Goal: Task Accomplishment & Management: Use online tool/utility

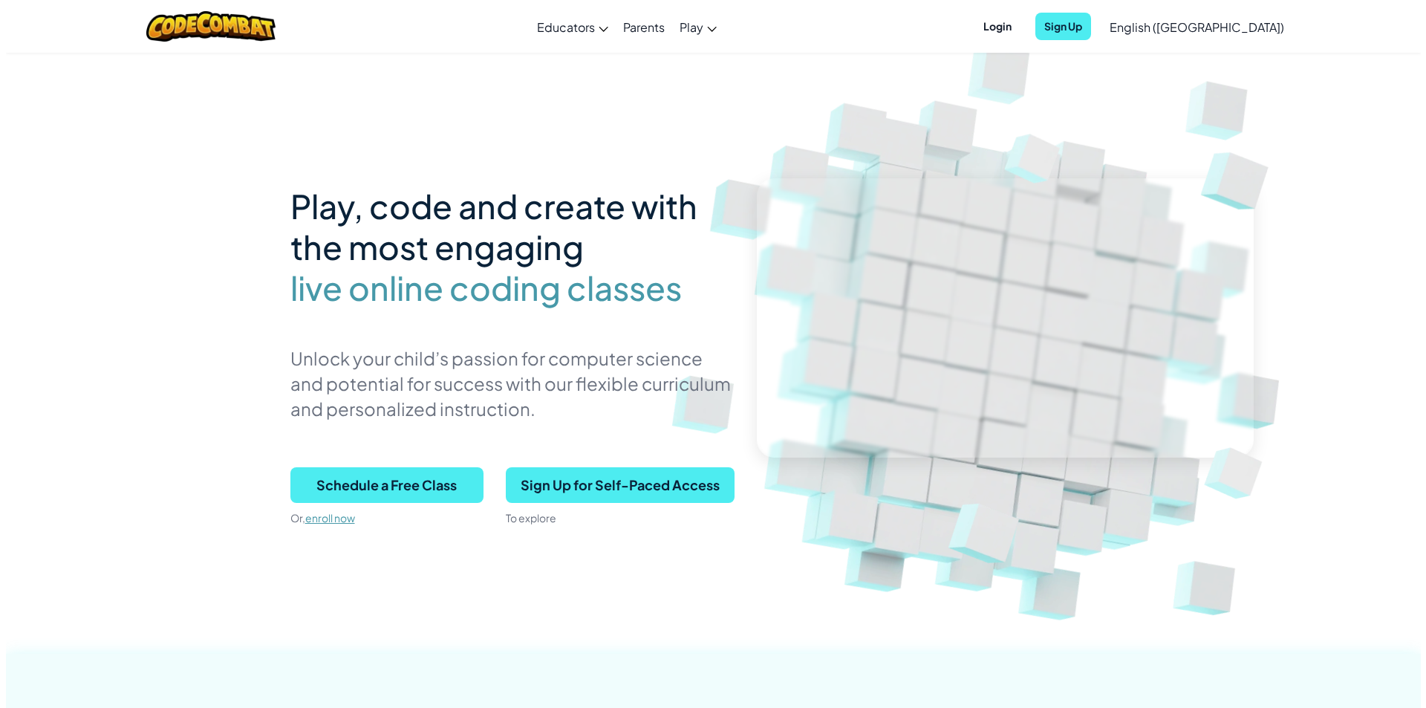
scroll to position [149, 0]
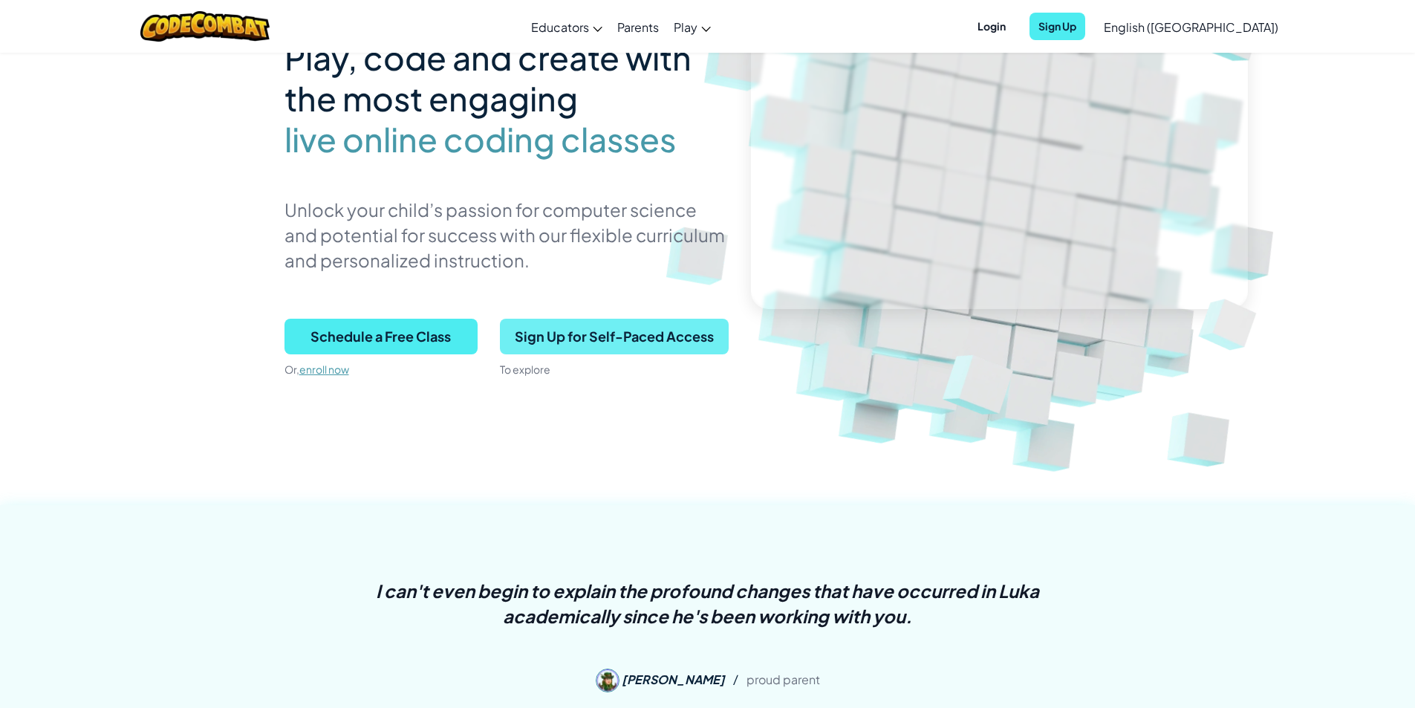
click at [609, 345] on span "Sign Up for Self-Paced Access" at bounding box center [614, 337] width 229 height 36
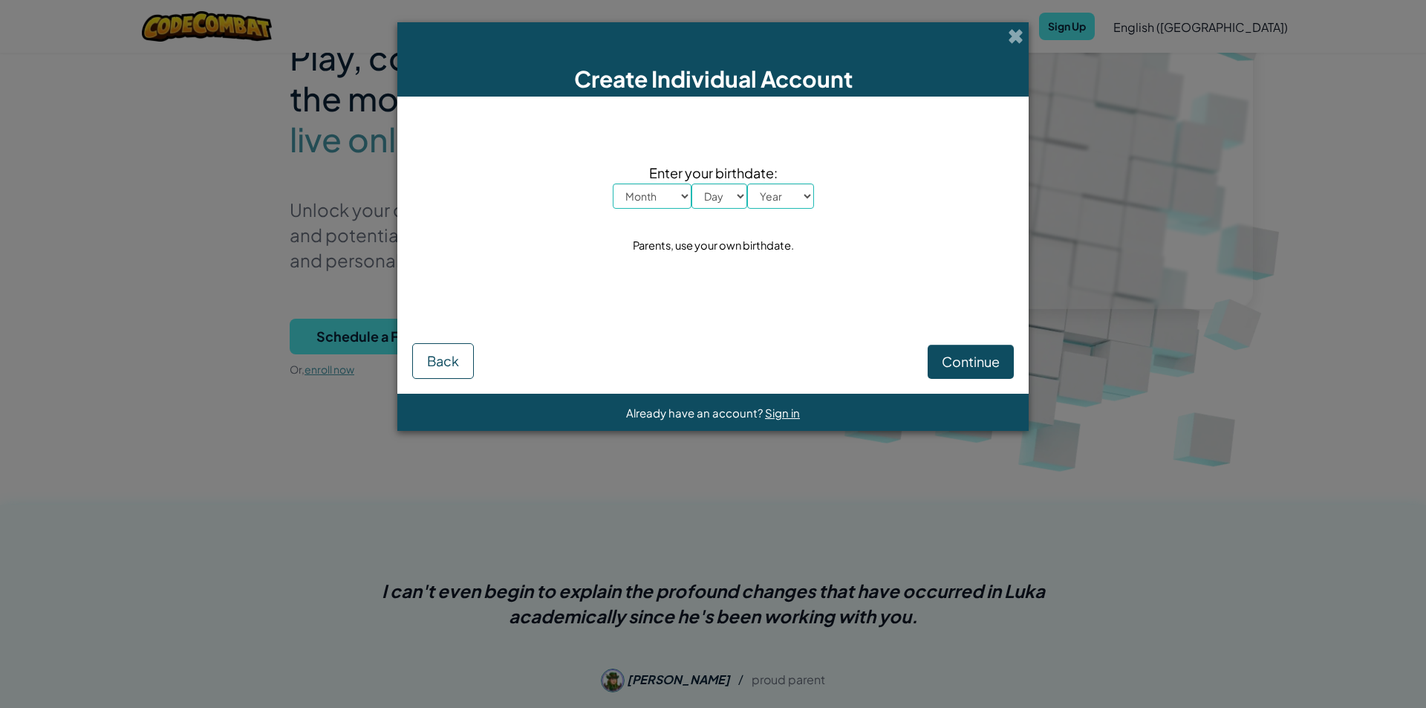
click at [685, 198] on select "Month January February March April May June July August September October Novem…" at bounding box center [652, 195] width 79 height 25
select select "8"
click at [613, 183] on select "Month January February March April May June July August September October Novem…" at bounding box center [652, 195] width 79 height 25
click at [745, 200] on select "Day 1 2 3 4 5 6 7 8 9 10 11 12 13 14 15 16 17 18 19 20 21 22 23 24 25 26 27 28 …" at bounding box center [719, 195] width 56 height 25
select select "25"
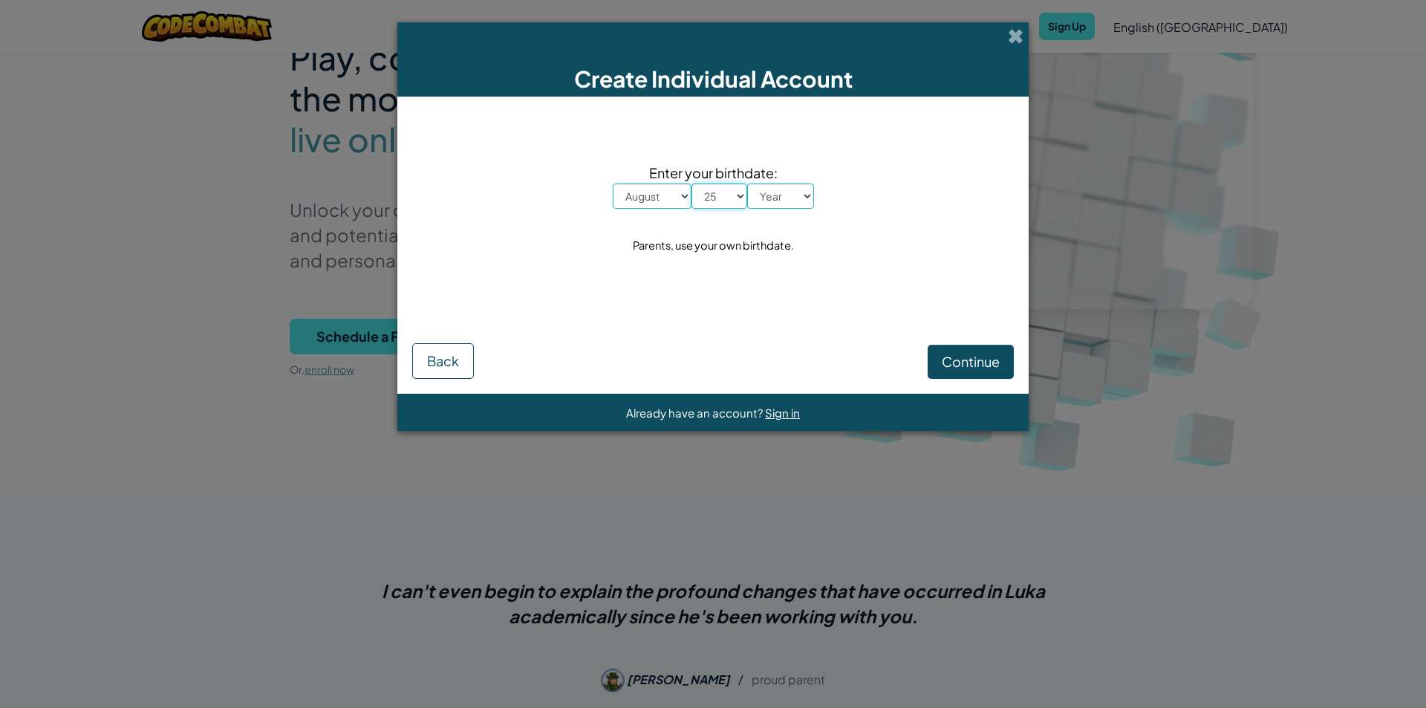
click at [691, 183] on select "Day 1 2 3 4 5 6 7 8 9 10 11 12 13 14 15 16 17 18 19 20 21 22 23 24 25 26 27 28 …" at bounding box center [719, 195] width 56 height 25
click at [812, 191] on select "Year [DATE] 2024 2023 2022 2021 2020 2019 2018 2017 2016 2015 2014 2013 2012 20…" at bounding box center [780, 195] width 67 height 25
select select "1993"
click at [747, 183] on select "Year [DATE] 2024 2023 2022 2021 2020 2019 2018 2017 2016 2015 2014 2013 2012 20…" at bounding box center [780, 195] width 67 height 25
click at [950, 364] on span "Continue" at bounding box center [971, 361] width 58 height 17
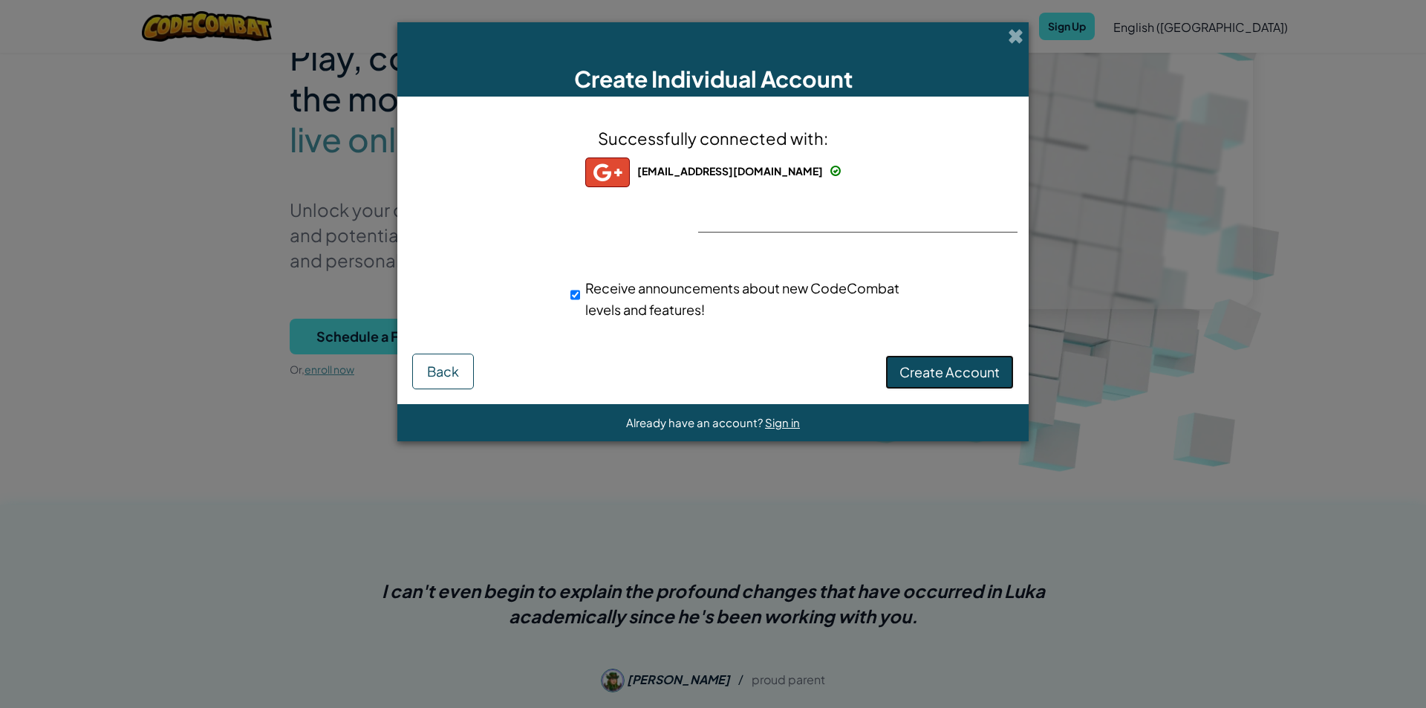
click at [940, 362] on button "Create Account" at bounding box center [949, 372] width 128 height 34
click at [934, 379] on button "Create Account" at bounding box center [949, 372] width 128 height 34
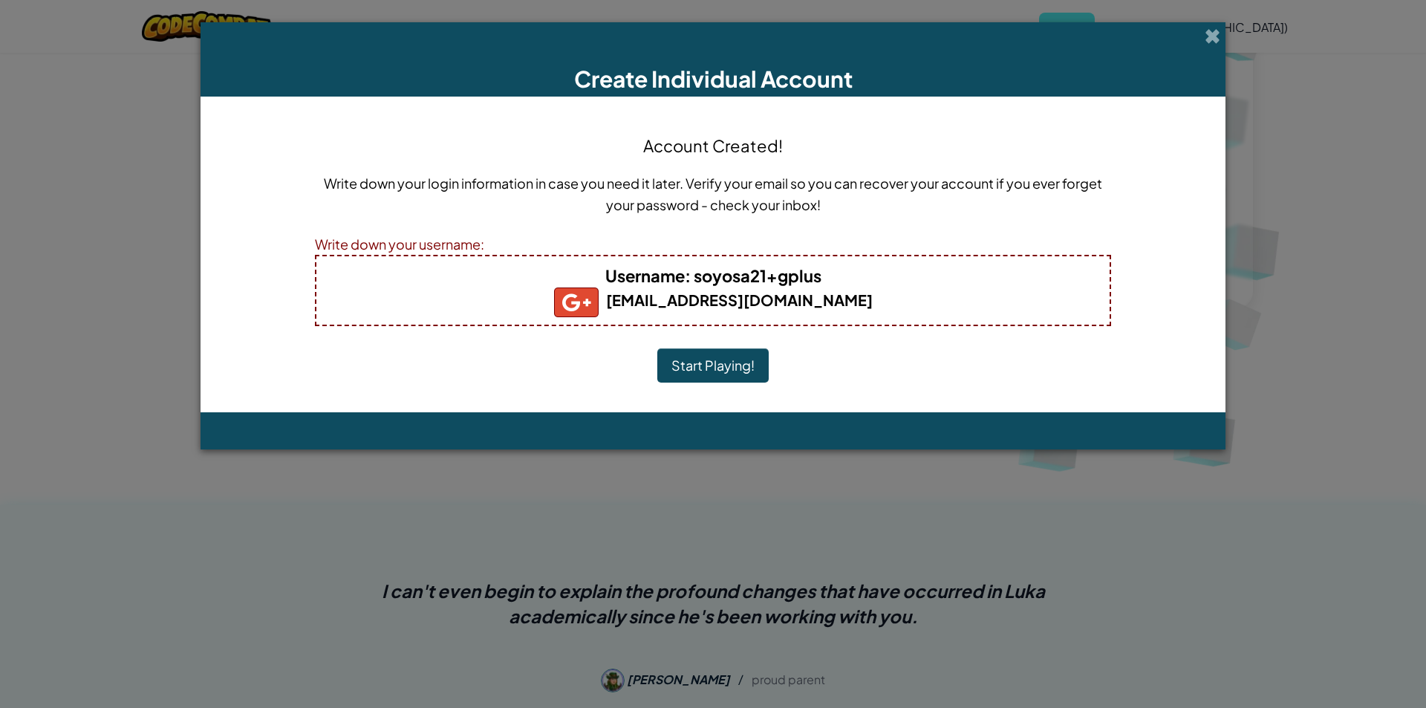
click at [721, 353] on button "Start Playing!" at bounding box center [712, 365] width 111 height 34
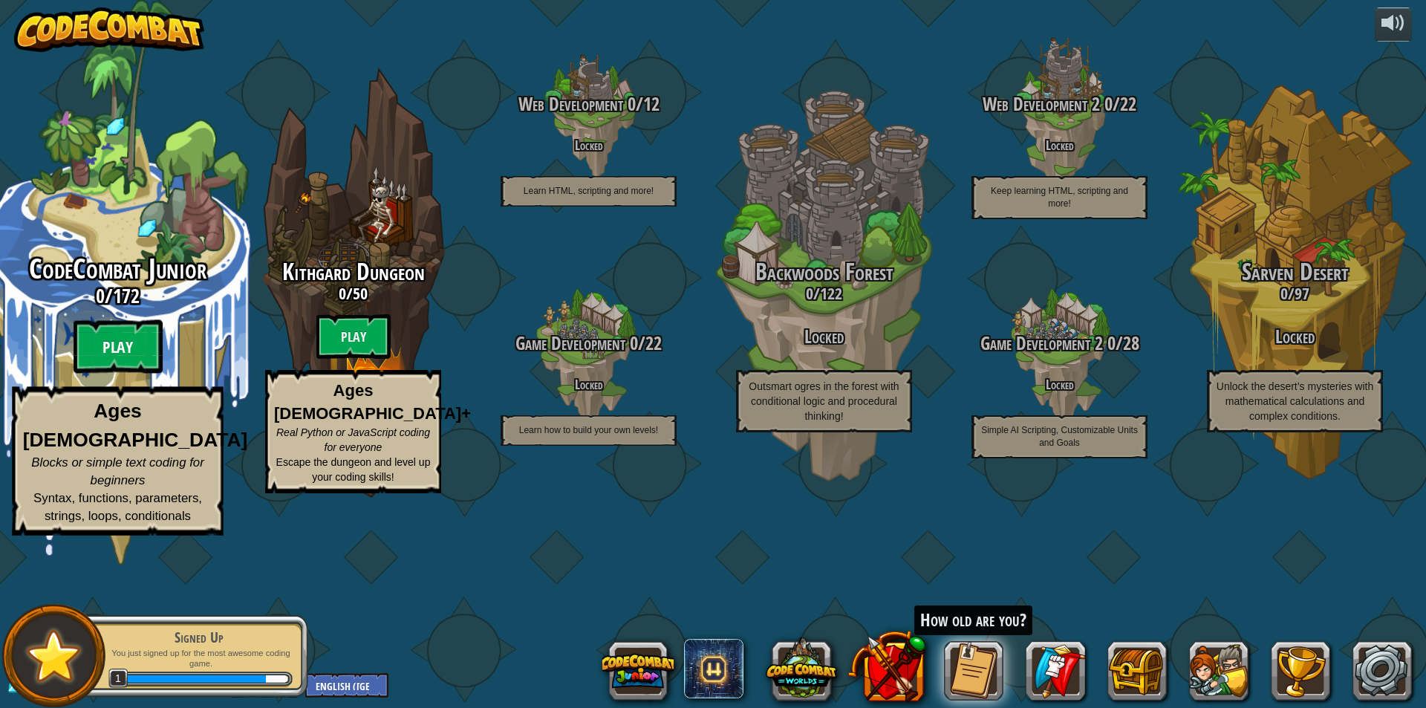
click at [119, 374] on btn "Play" at bounding box center [118, 346] width 89 height 53
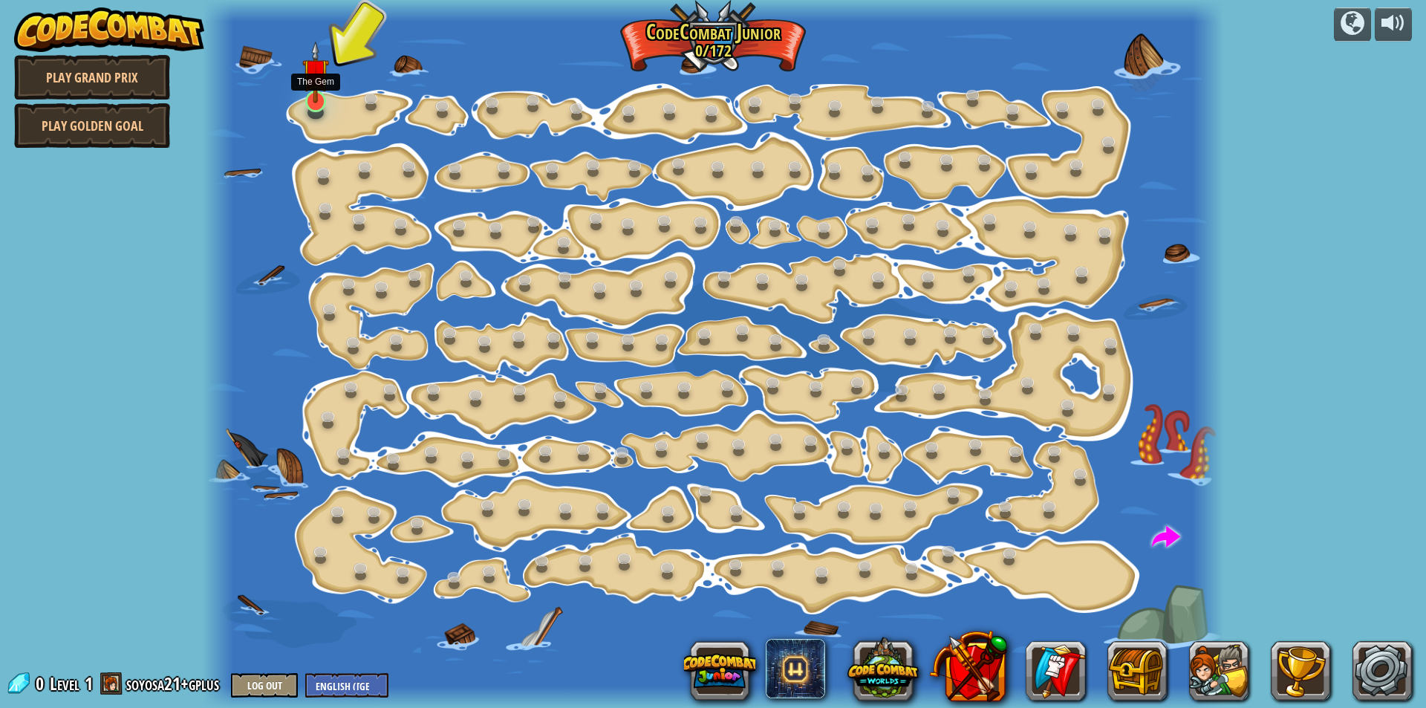
click at [312, 104] on div at bounding box center [315, 102] width 20 height 22
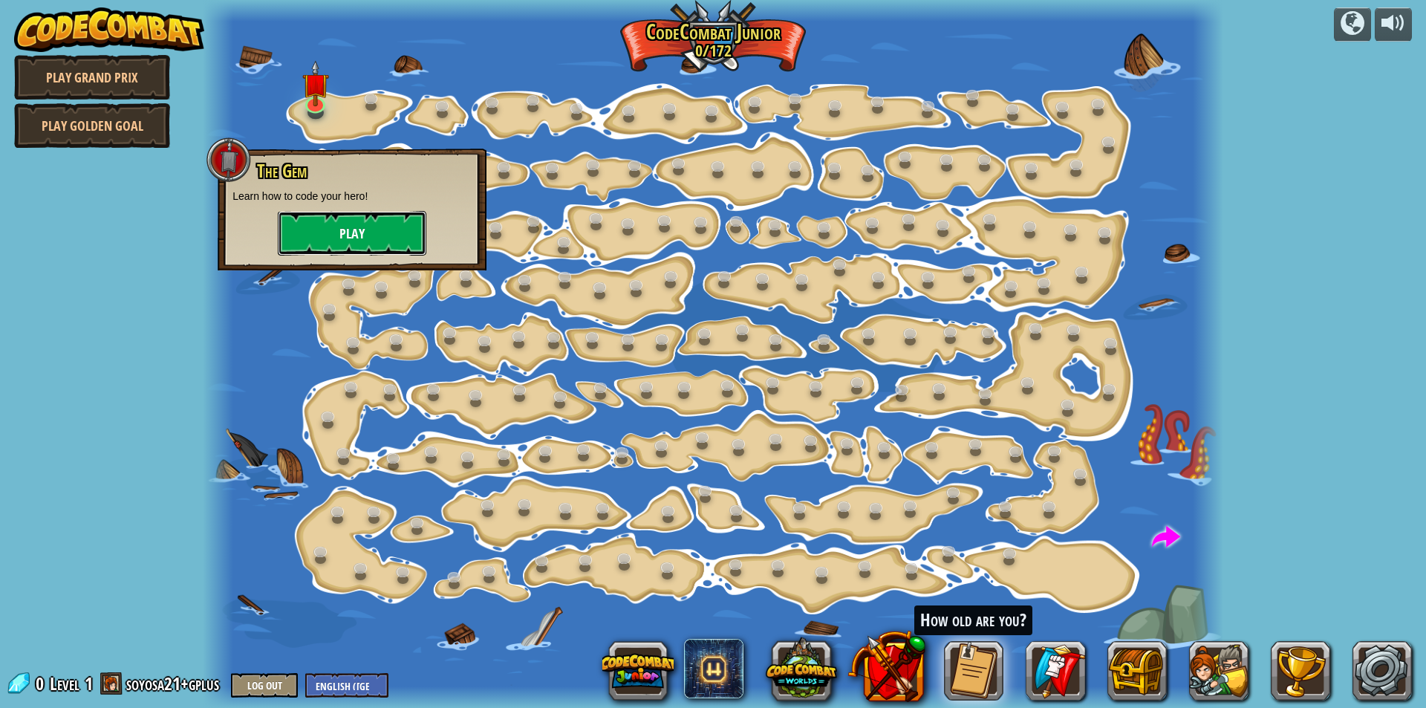
click at [381, 238] on button "Play" at bounding box center [352, 233] width 149 height 45
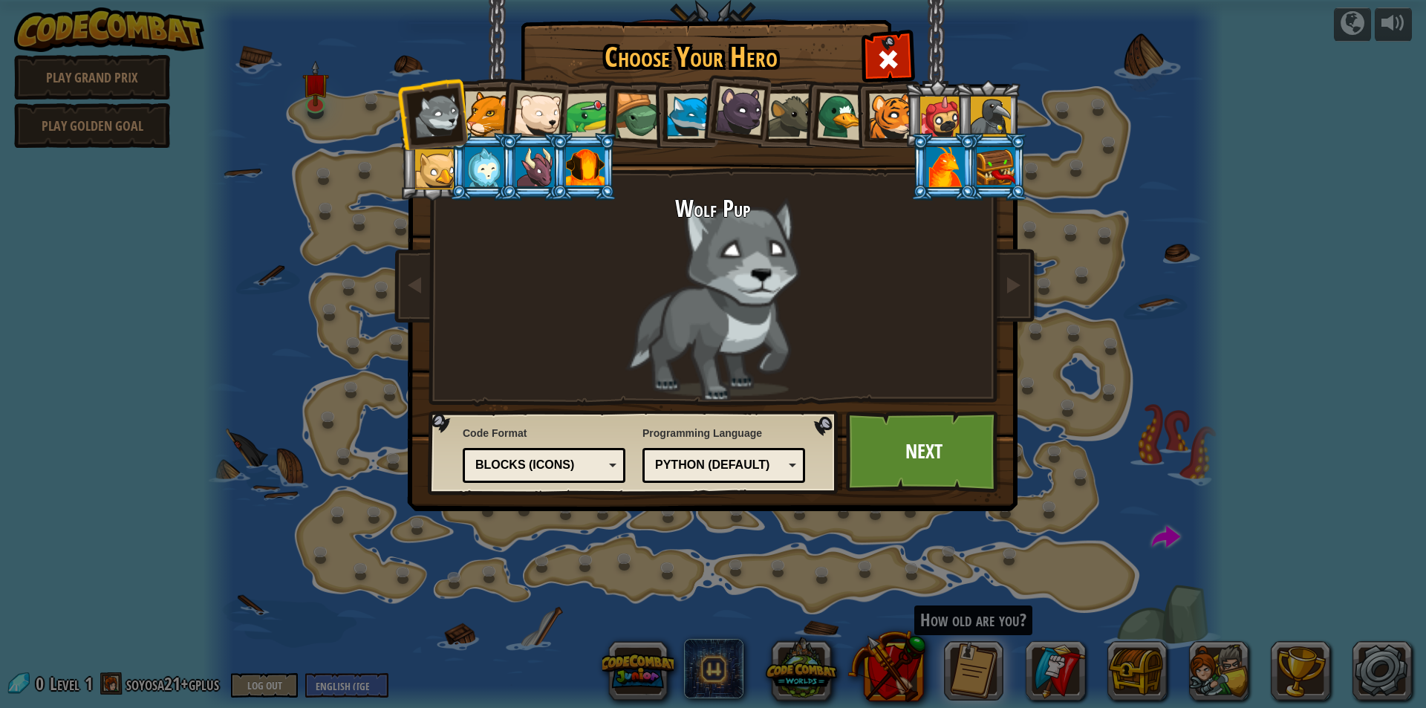
click at [494, 111] on div at bounding box center [487, 113] width 45 height 45
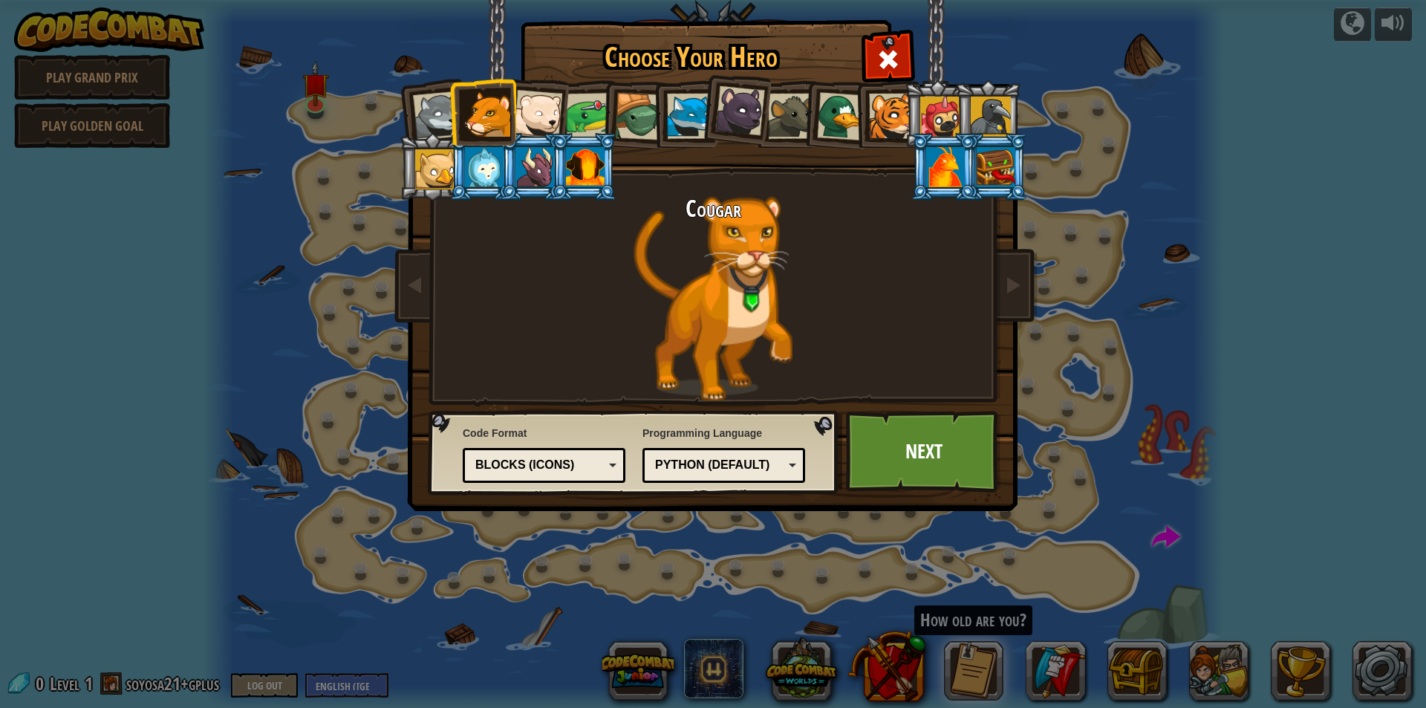
click at [533, 175] on div at bounding box center [534, 167] width 39 height 40
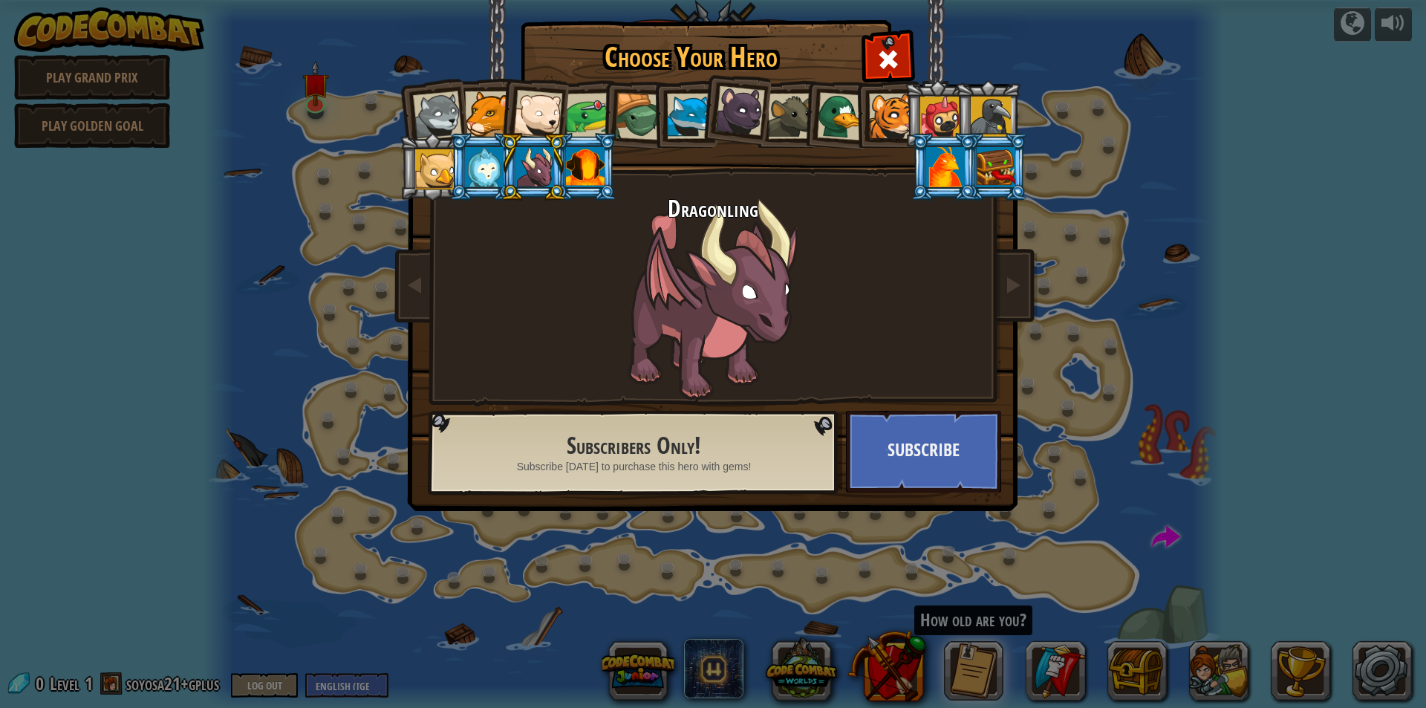
click at [581, 166] on div at bounding box center [585, 167] width 39 height 40
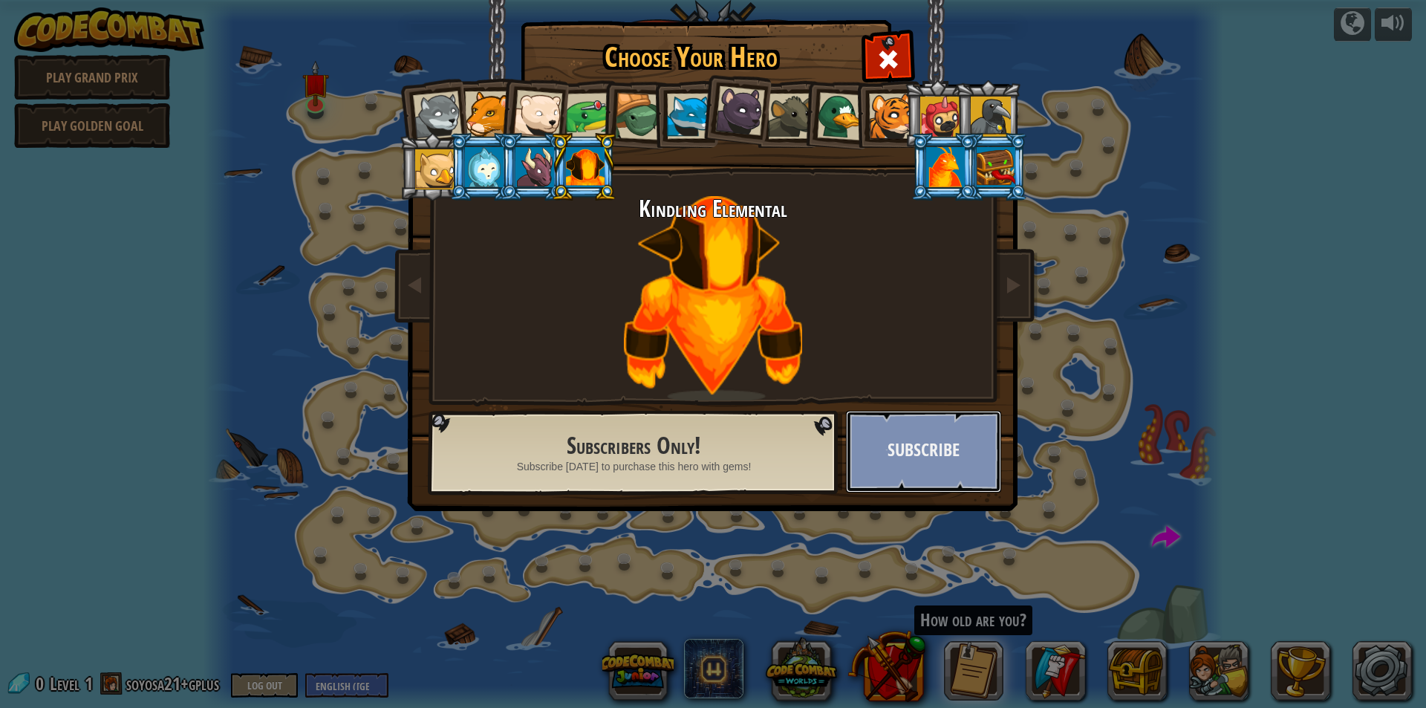
click at [916, 465] on button "Subscribe" at bounding box center [923, 452] width 155 height 82
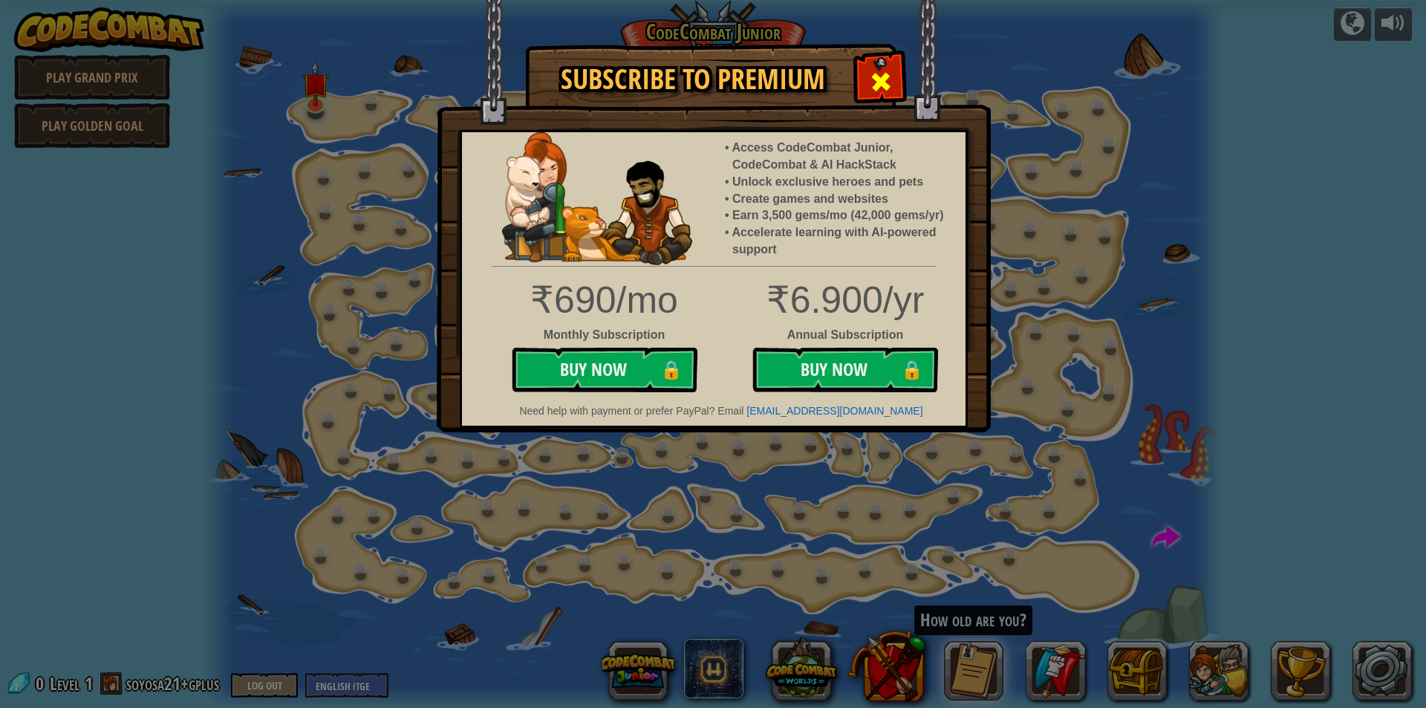
click at [876, 67] on div at bounding box center [880, 79] width 47 height 47
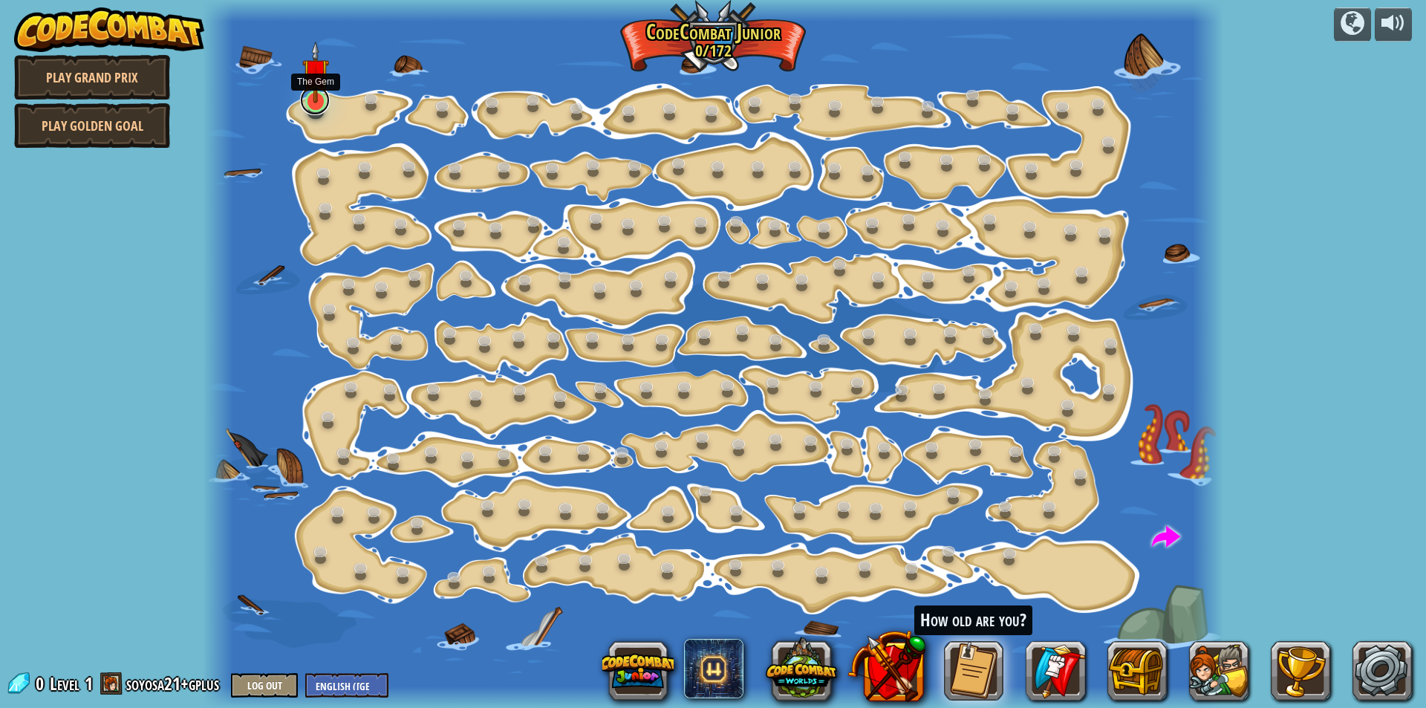
click at [314, 106] on link at bounding box center [315, 100] width 30 height 30
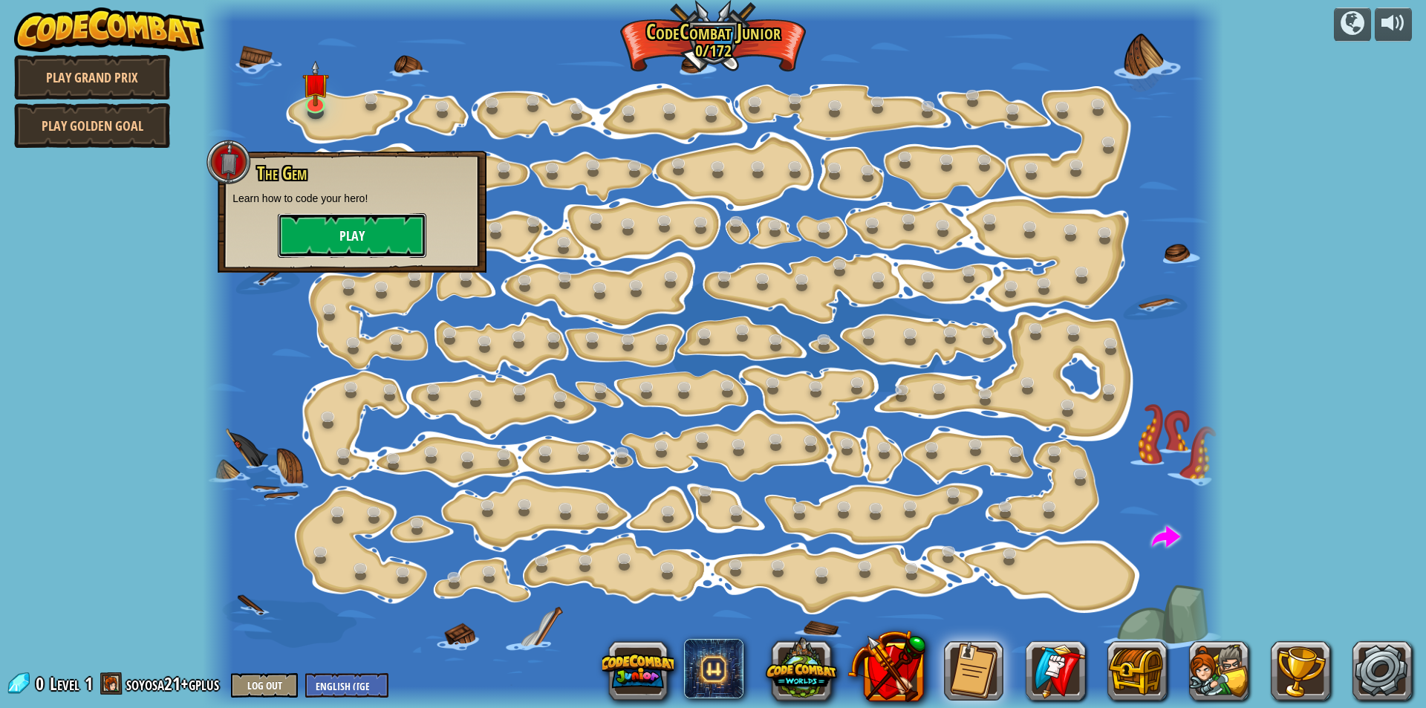
click at [362, 245] on button "Play" at bounding box center [352, 235] width 149 height 45
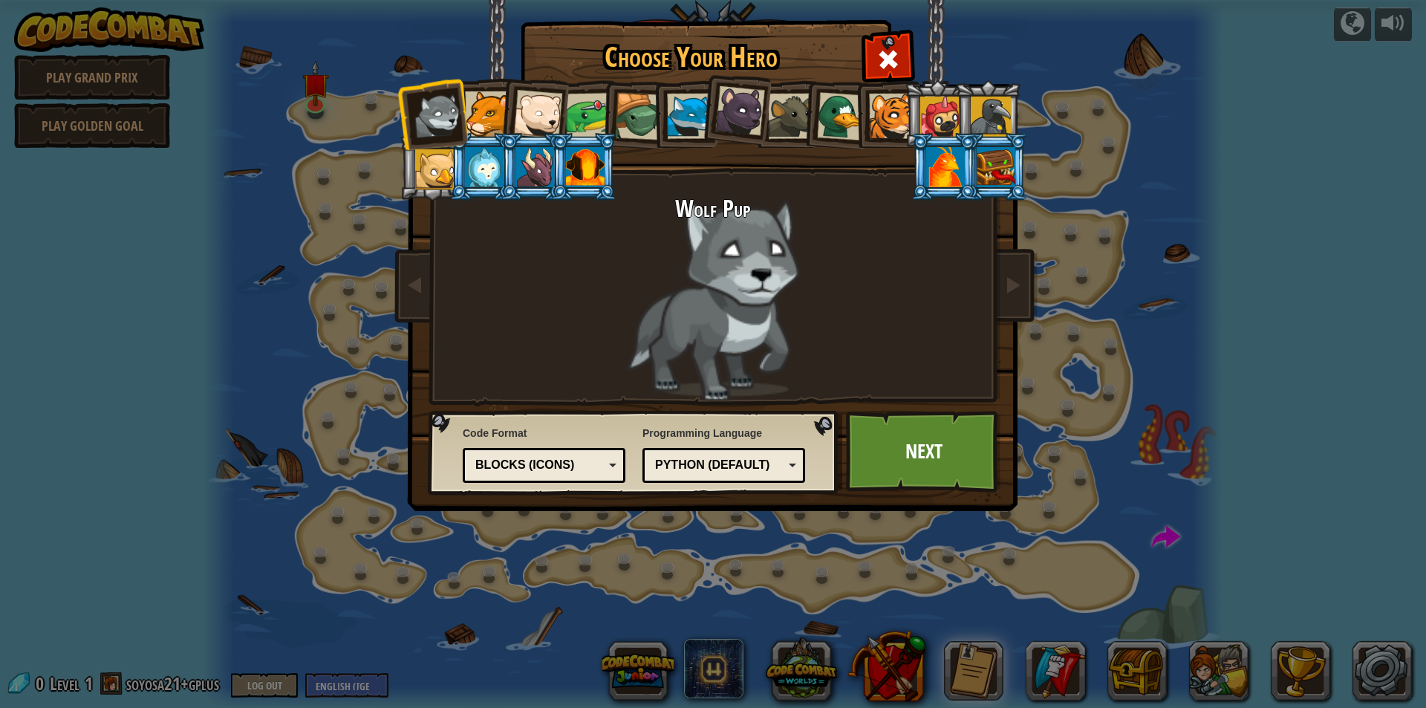
click at [799, 469] on div "Python (Default) JavaScript Lua C++ Java (Experimental) Python (Default)" at bounding box center [723, 465] width 163 height 35
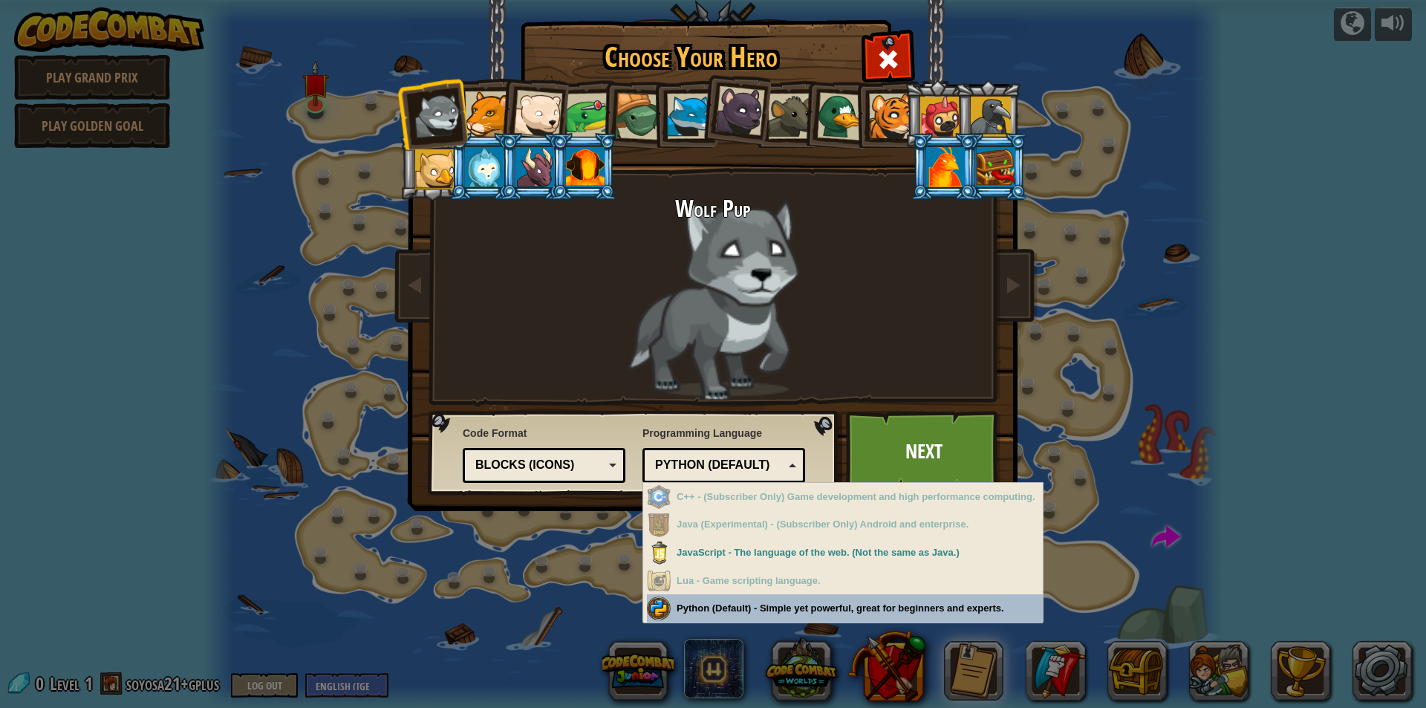
click at [844, 609] on div "Choose Your Hero 0 Wolf Pup Cougar Polar Bear Cub Frog Turtle Blue Fox Panther …" at bounding box center [713, 354] width 1426 height 708
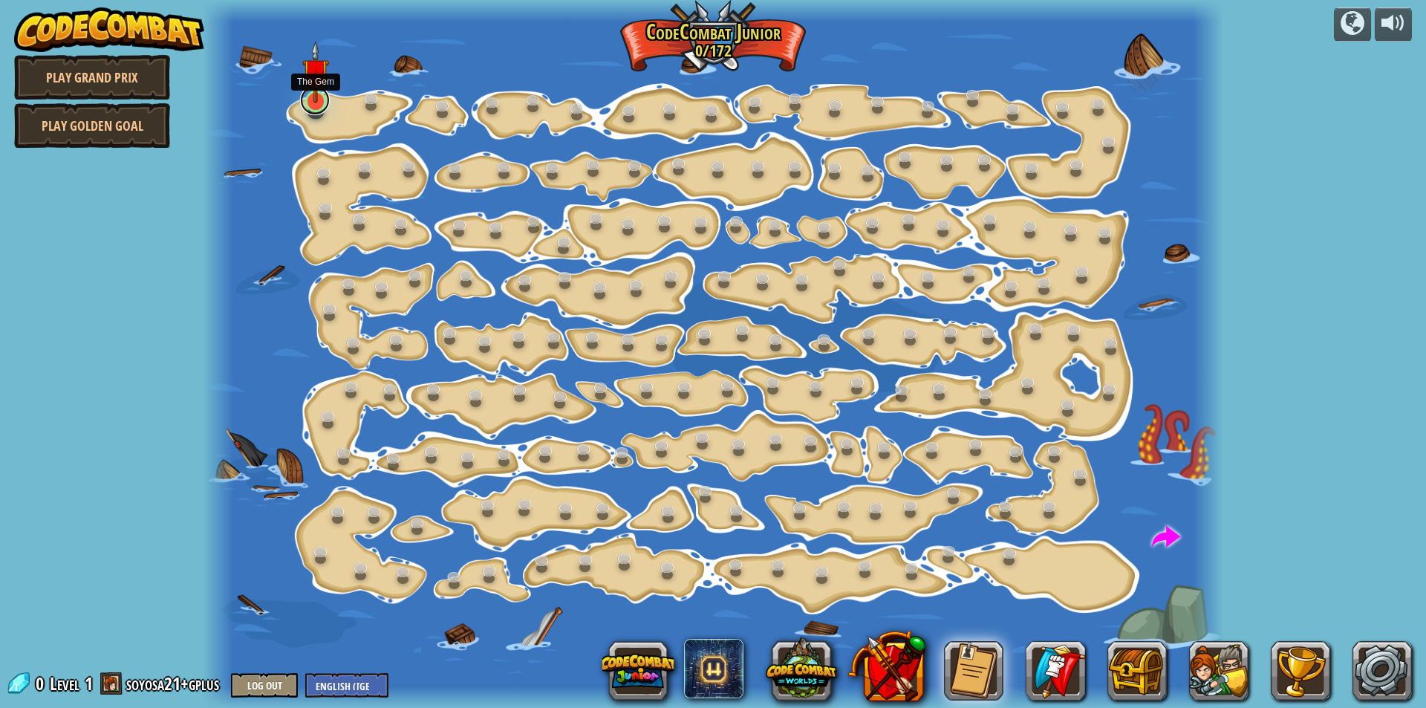
click at [317, 107] on link at bounding box center [315, 100] width 30 height 30
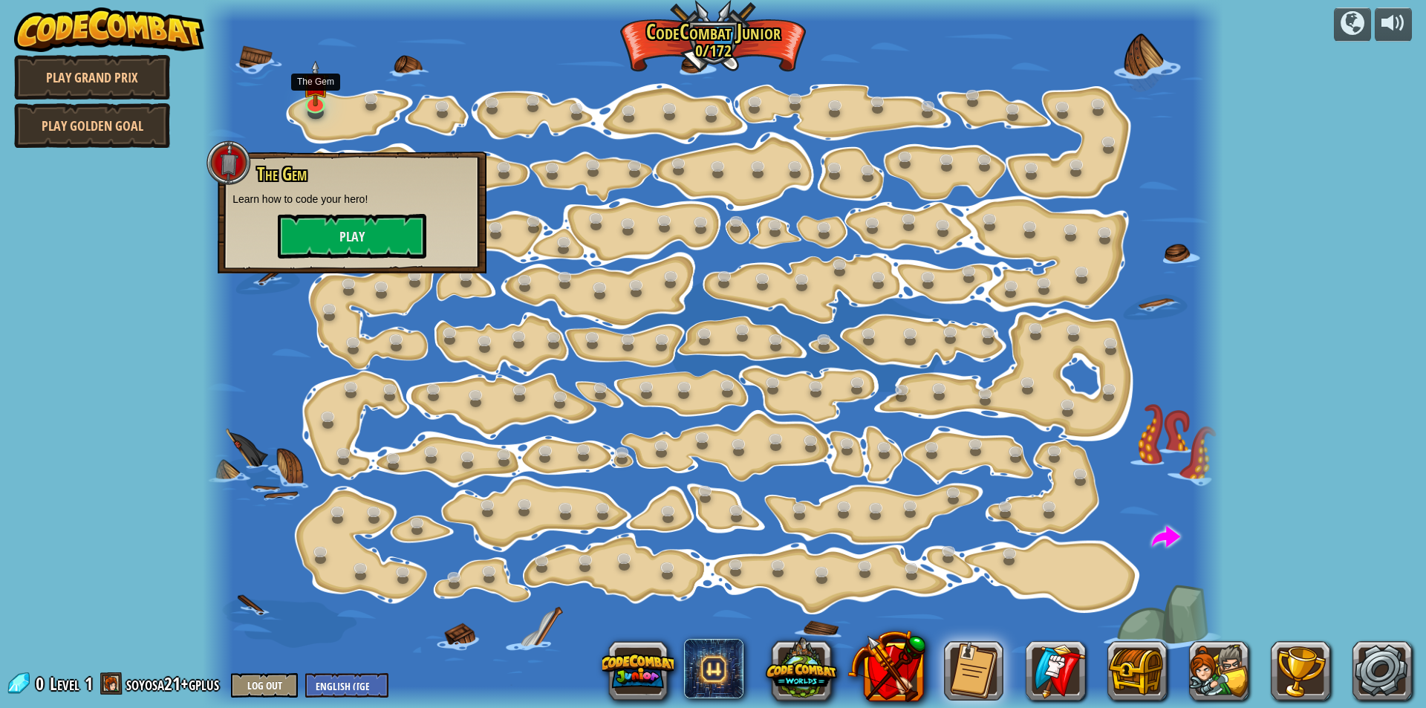
click at [336, 206] on p "Learn how to code your hero!" at bounding box center [351, 199] width 239 height 15
click at [337, 222] on button "Play" at bounding box center [352, 236] width 149 height 45
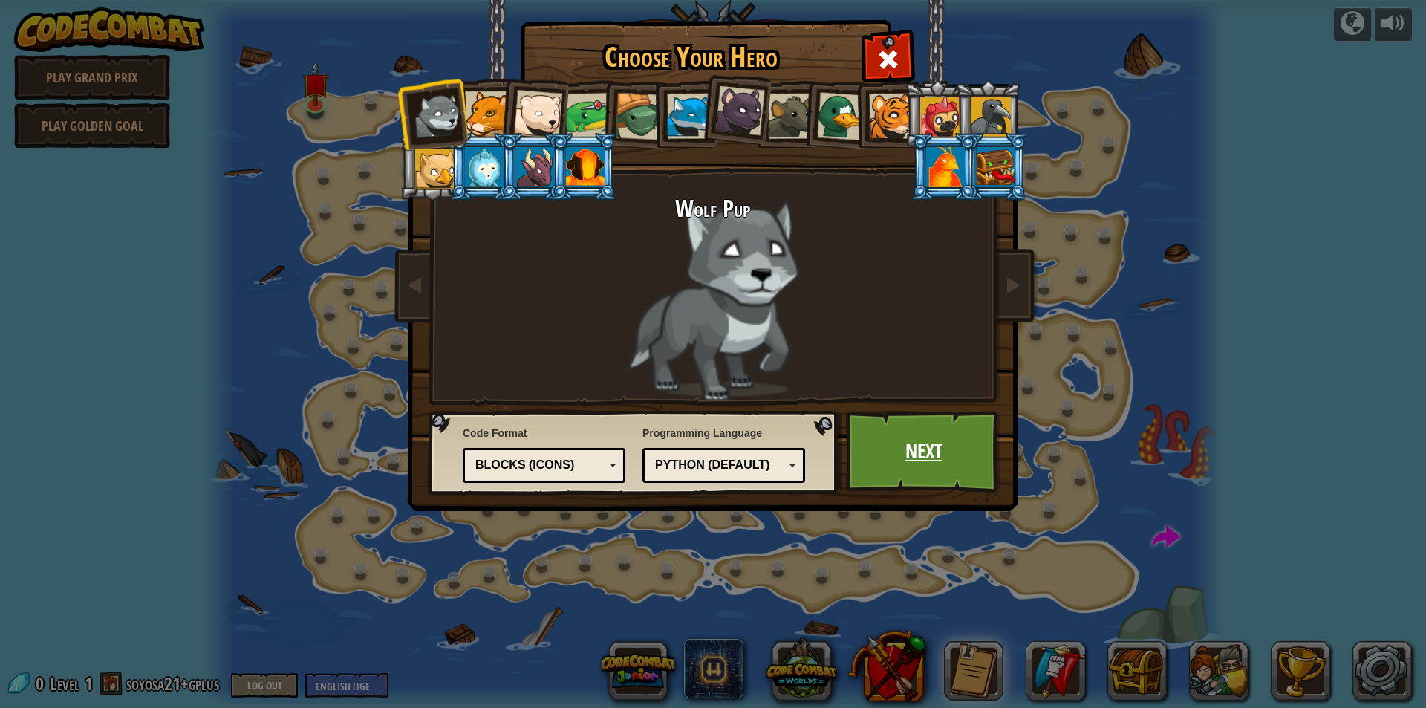
click at [925, 437] on link "Next" at bounding box center [923, 452] width 155 height 82
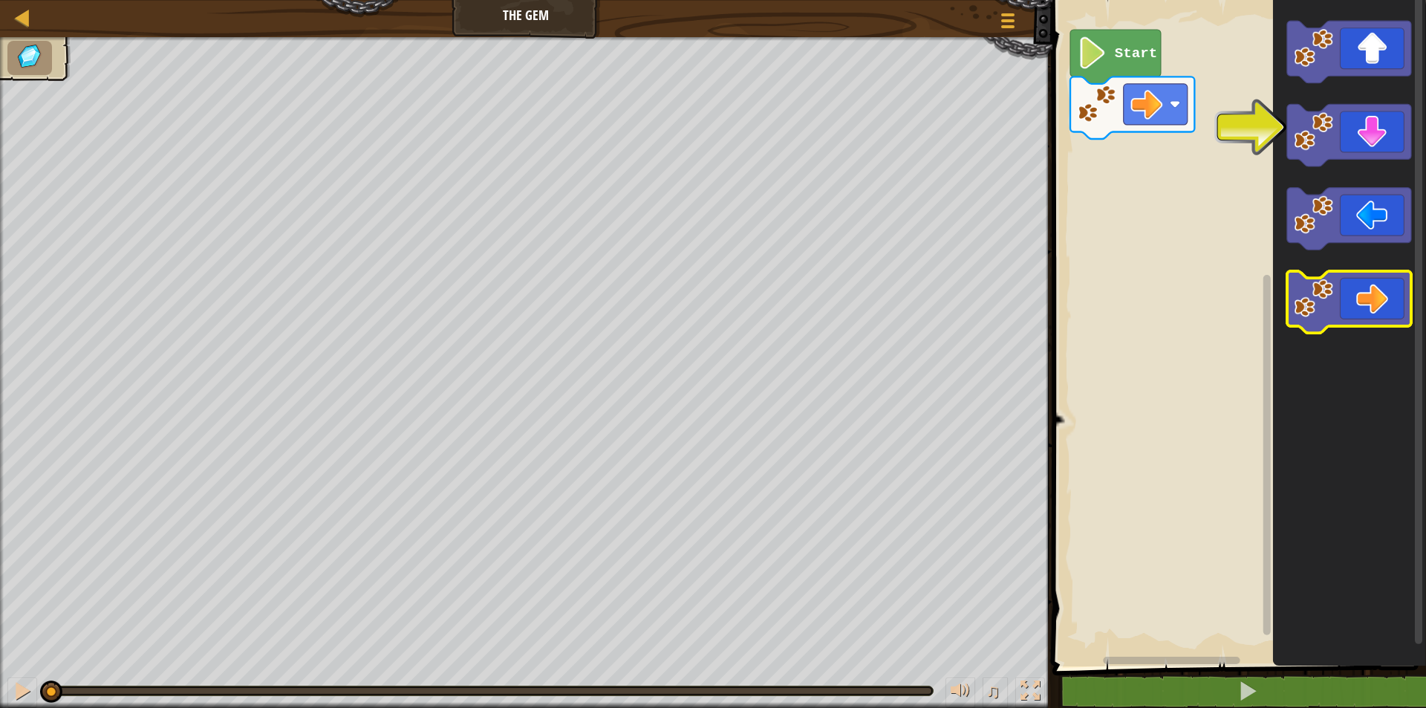
click at [1334, 291] on icon "Blockly Workspace" at bounding box center [1348, 302] width 124 height 62
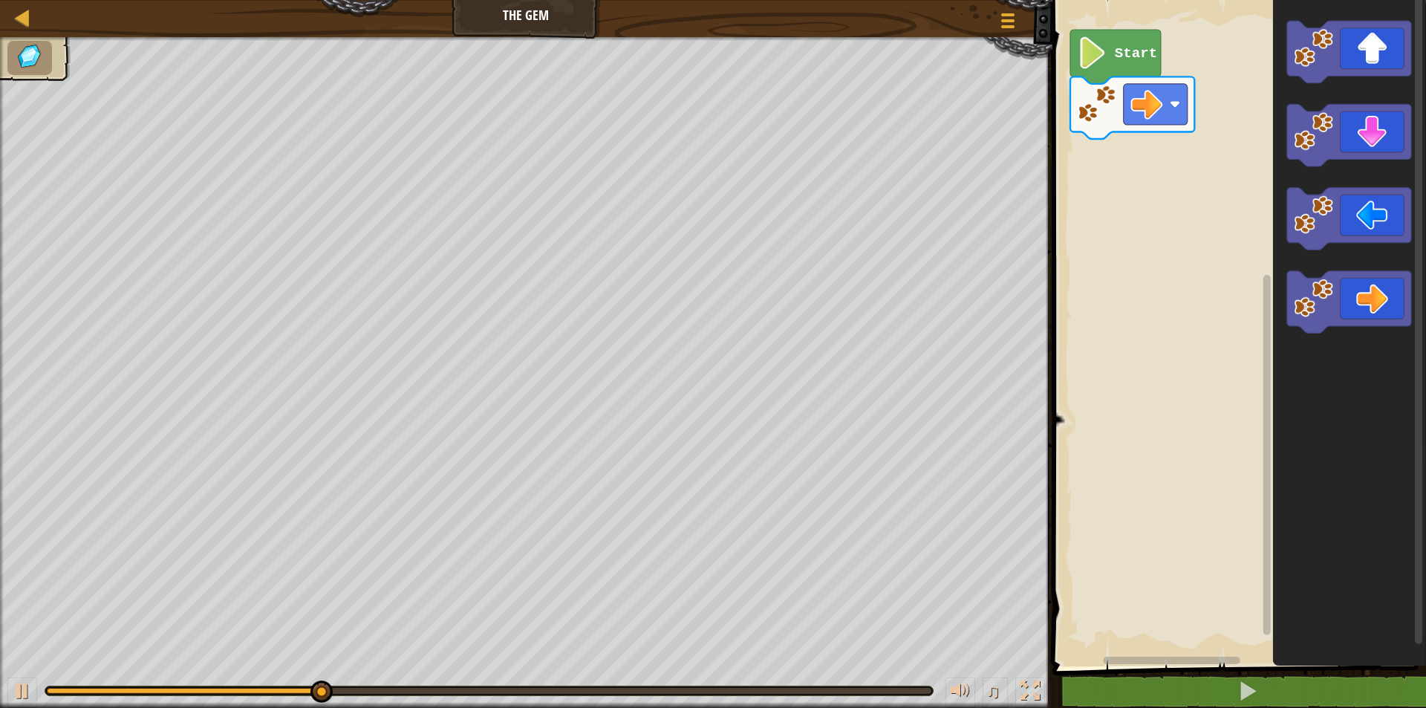
click at [1096, 45] on image "Blockly Workspace" at bounding box center [1092, 53] width 30 height 32
click at [1097, 64] on image "Blockly Workspace" at bounding box center [1092, 53] width 30 height 32
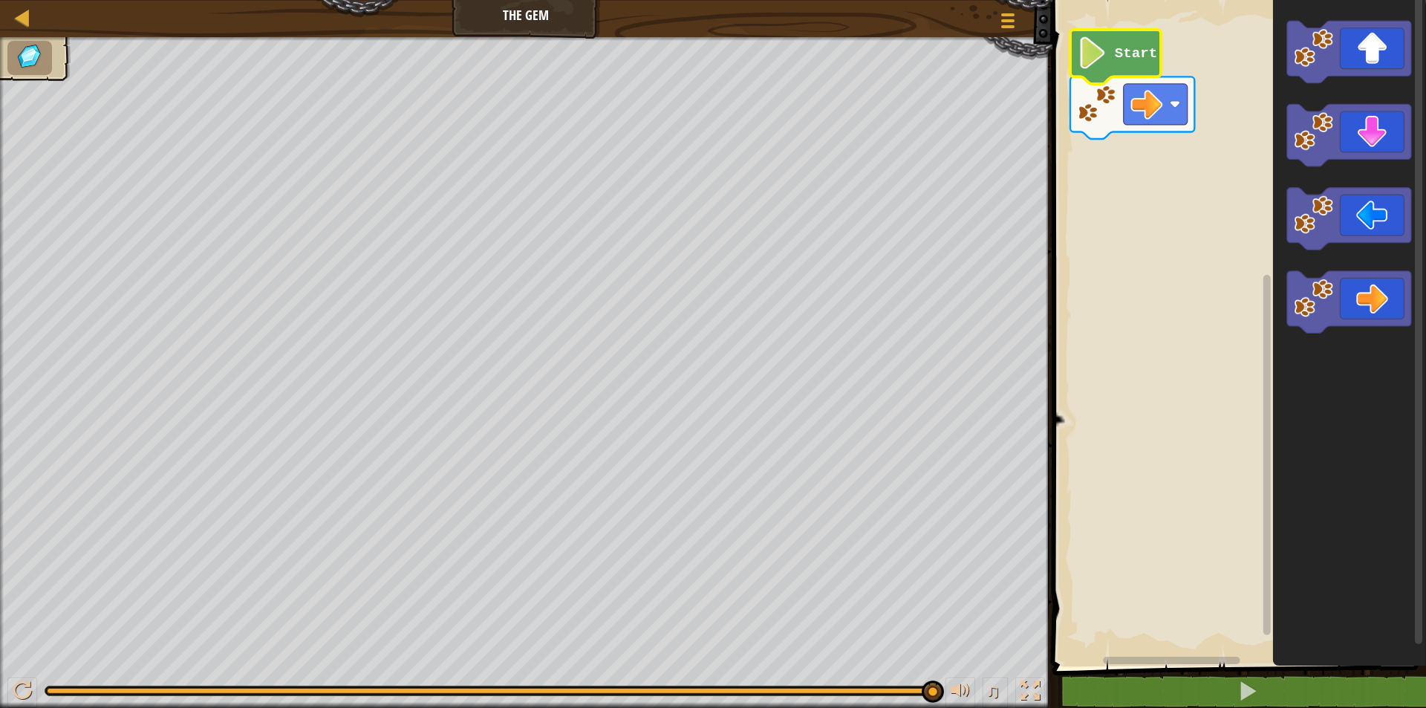
click at [33, 75] on div at bounding box center [27, 53] width 88 height 53
click at [1136, 50] on text "Start" at bounding box center [1135, 53] width 42 height 16
click at [1204, 54] on rect "Blockly Workspace" at bounding box center [1237, 330] width 378 height 674
click at [1106, 66] on image "Blockly Workspace" at bounding box center [1092, 53] width 30 height 32
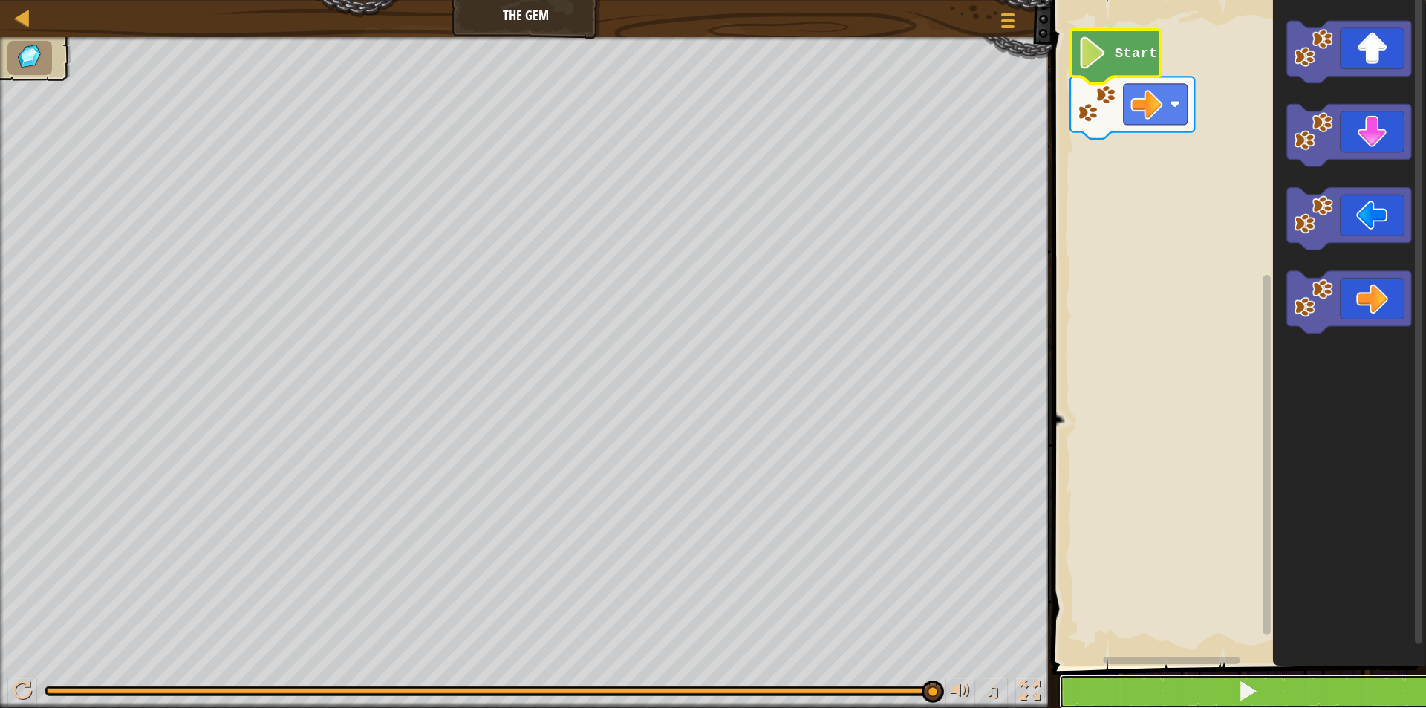
click at [1245, 687] on span at bounding box center [1247, 690] width 21 height 21
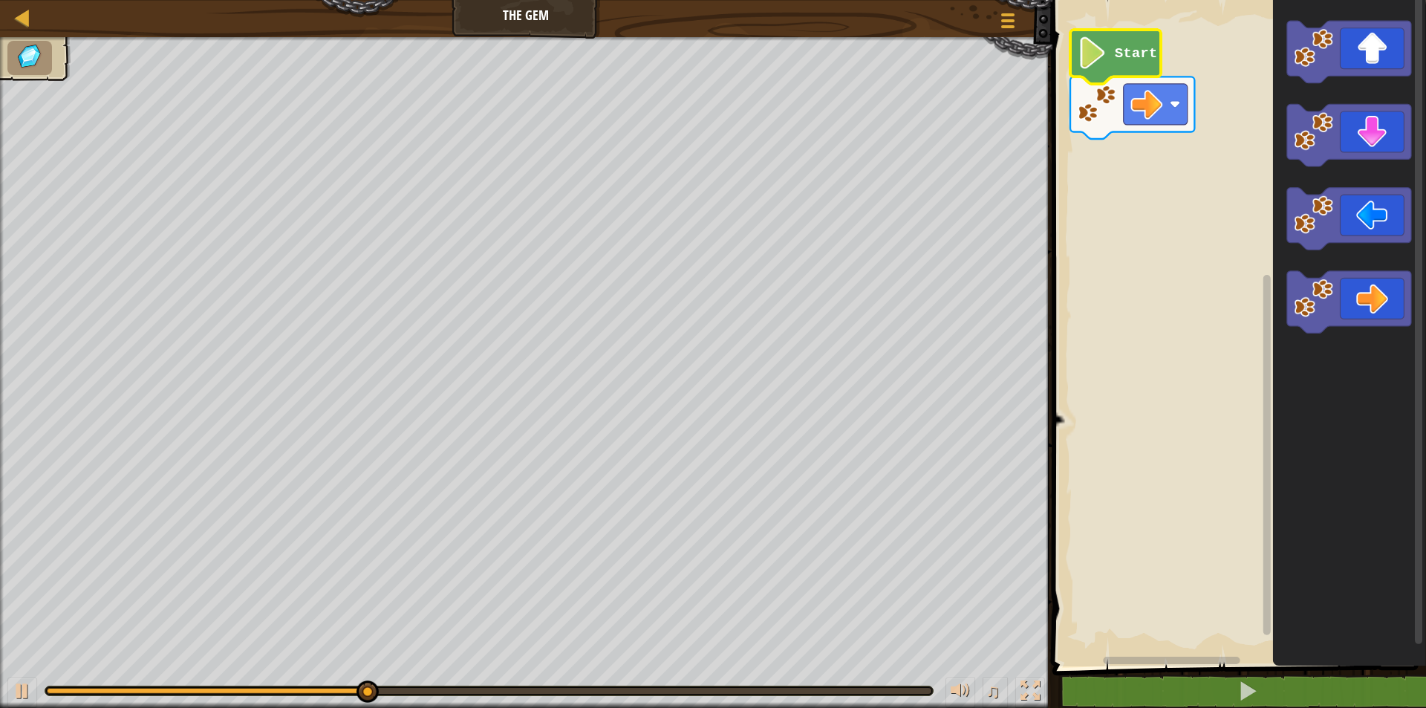
click at [1111, 56] on icon "Blockly Workspace" at bounding box center [1115, 57] width 91 height 54
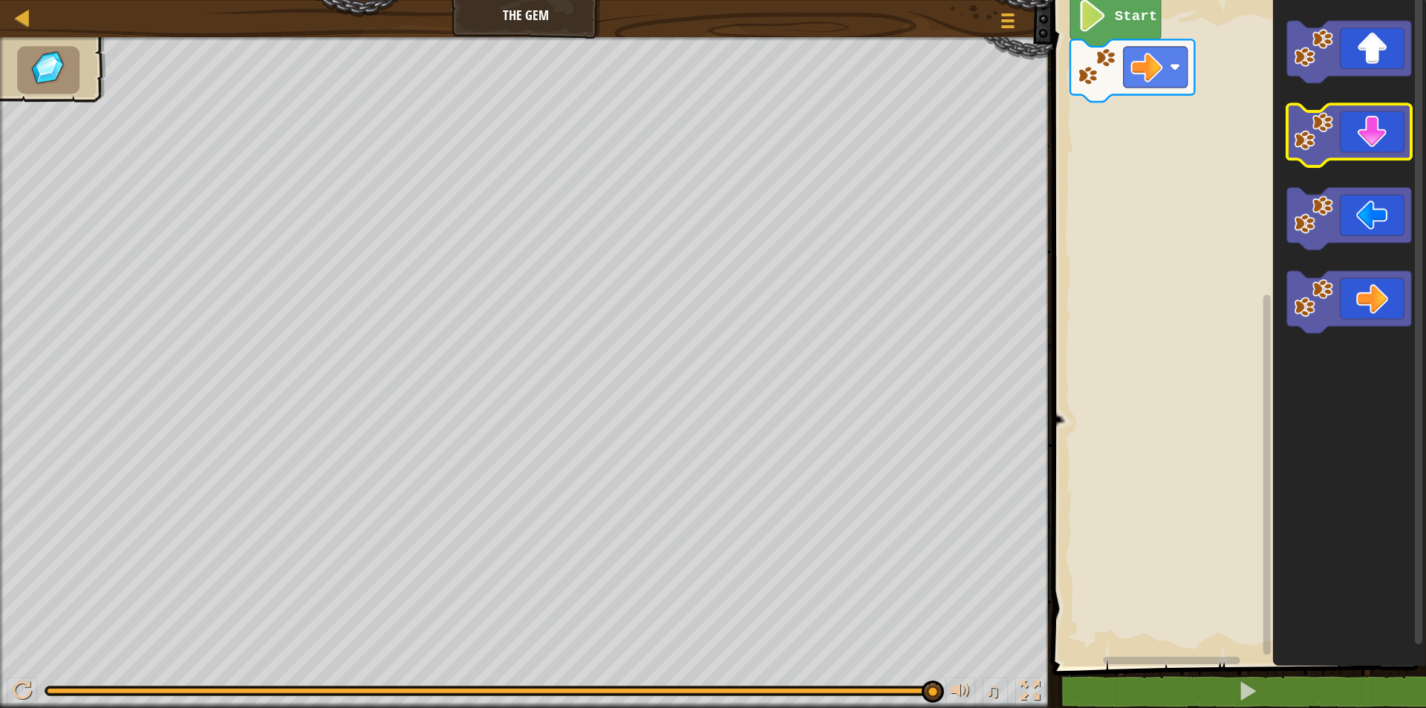
click at [1368, 163] on rect "Blockly Workspace" at bounding box center [1348, 136] width 124 height 62
click at [1372, 145] on icon "Blockly Workspace" at bounding box center [1348, 136] width 124 height 62
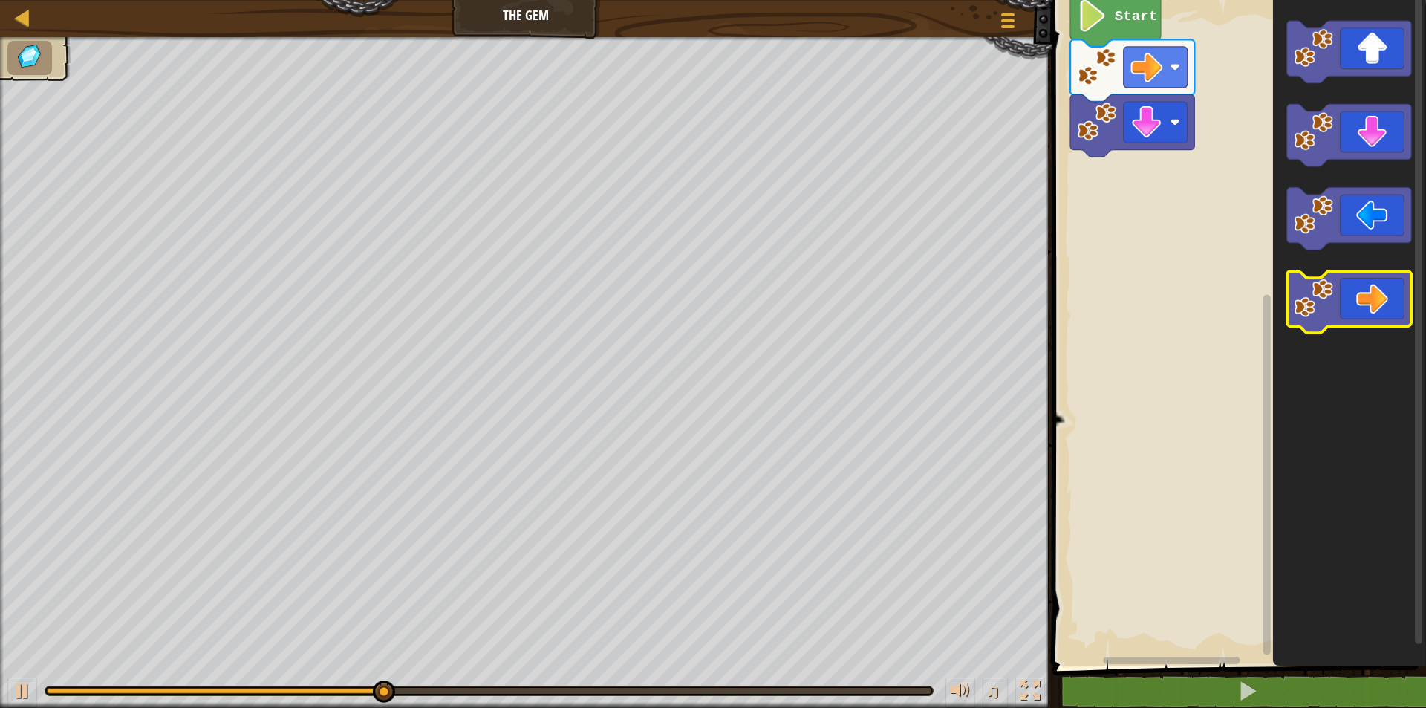
click at [1377, 287] on icon "Blockly Workspace" at bounding box center [1348, 302] width 124 height 62
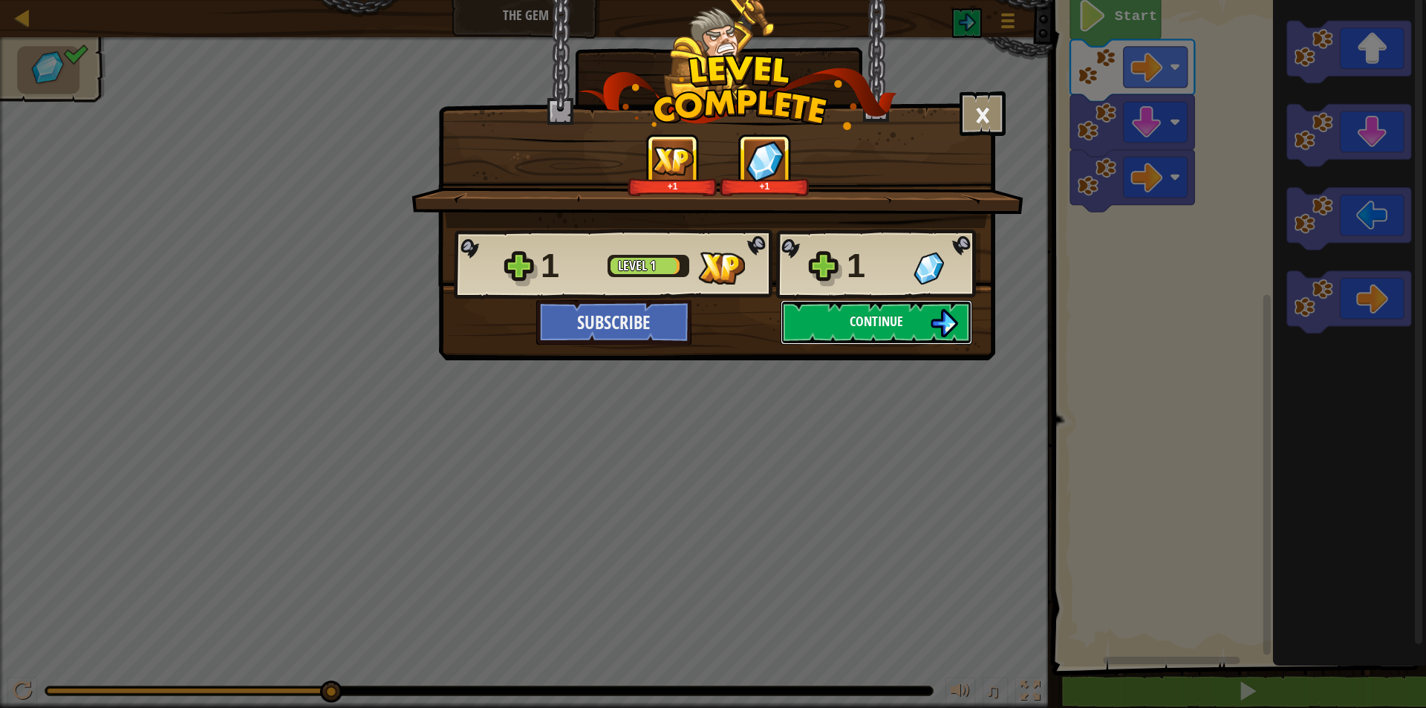
click at [877, 329] on span "Continue" at bounding box center [876, 321] width 53 height 19
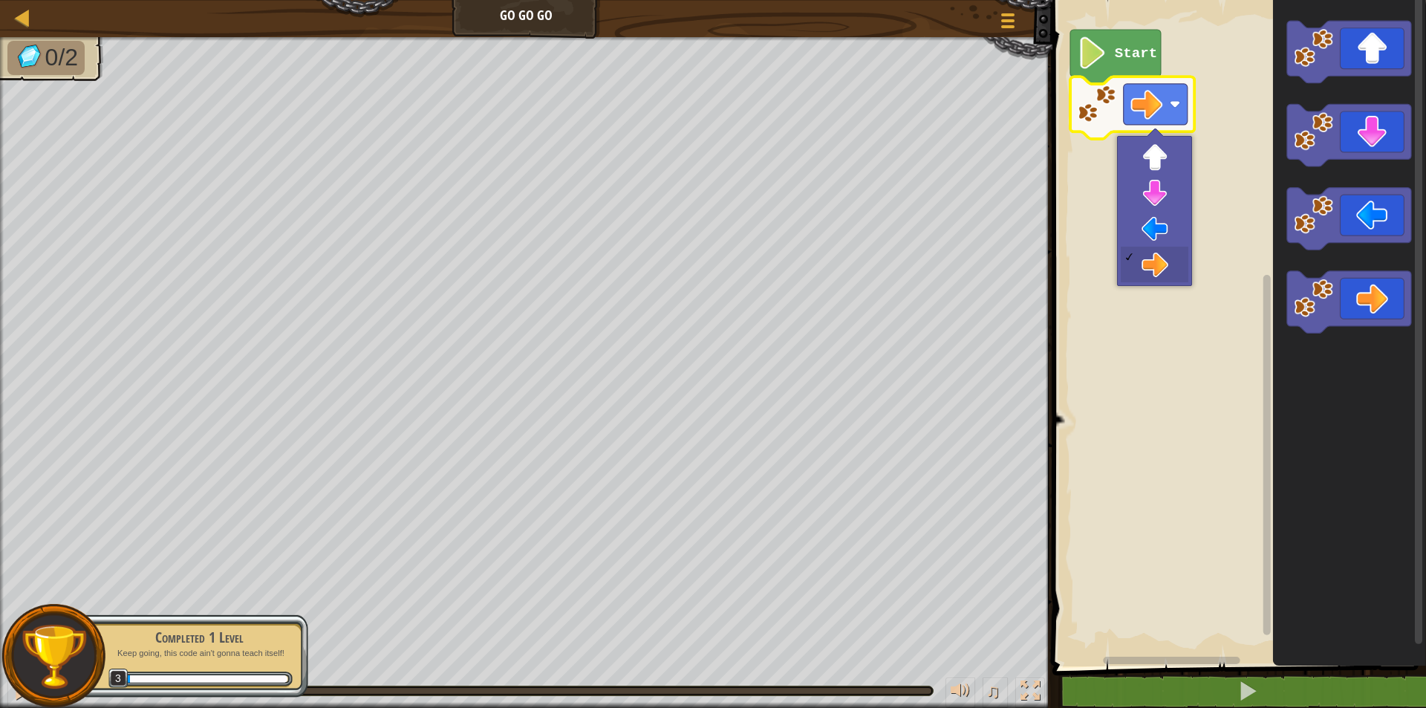
click at [1353, 416] on icon "Blockly Workspace" at bounding box center [1348, 330] width 153 height 674
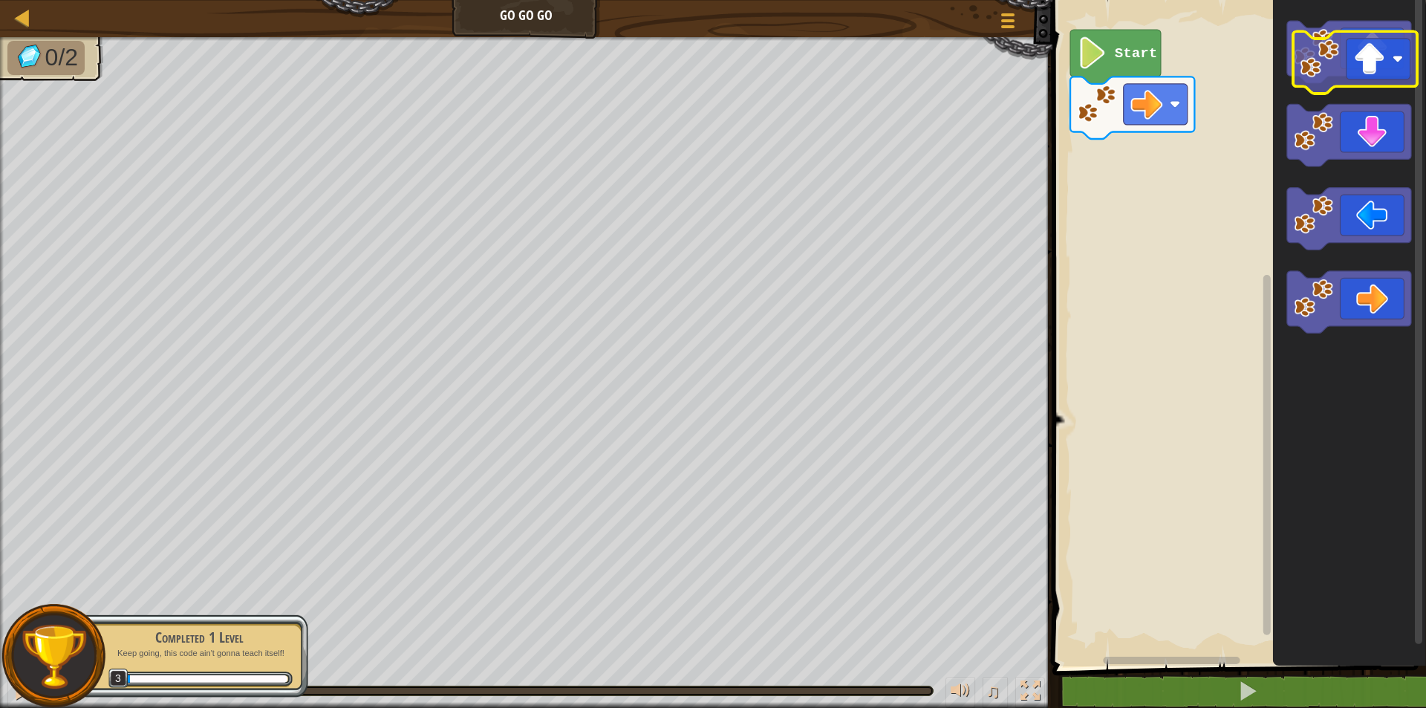
click at [1361, 59] on icon "Blockly Workspace" at bounding box center [1348, 52] width 124 height 62
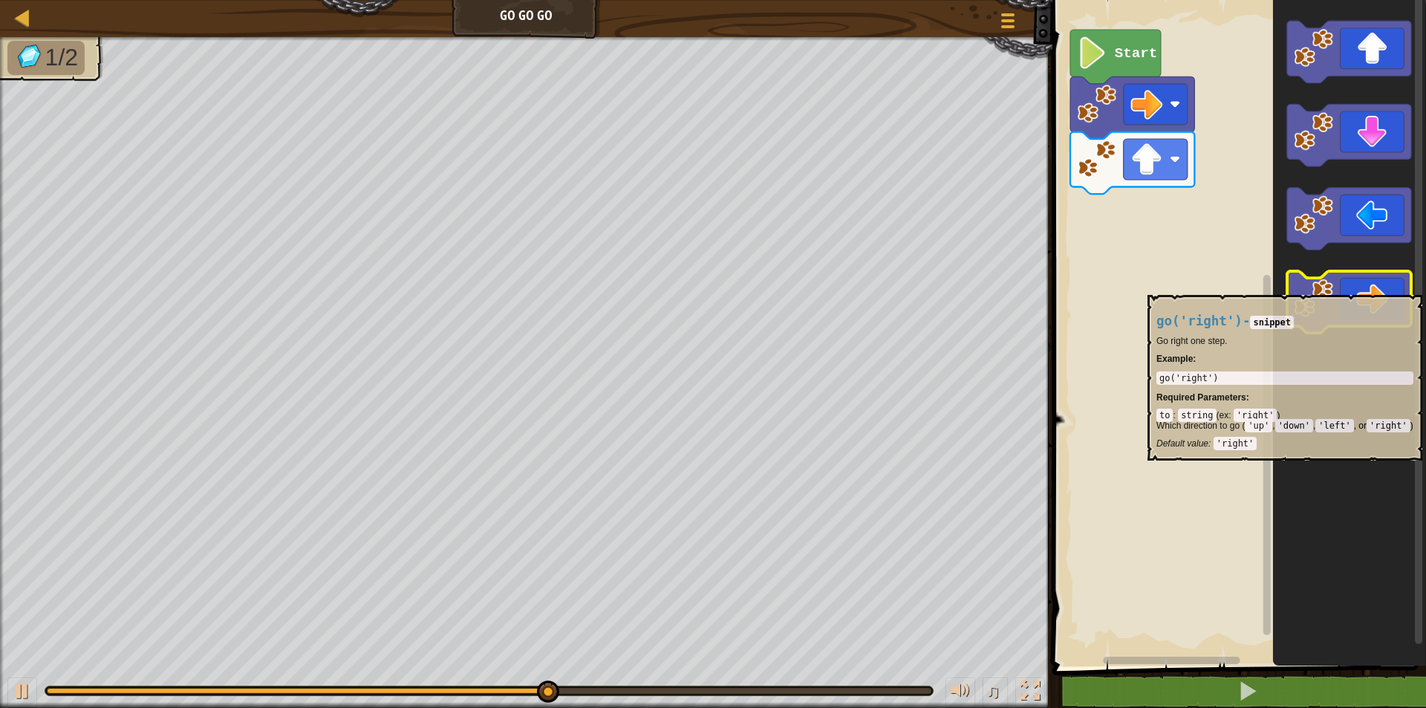
click at [1354, 287] on icon "Blockly Workspace" at bounding box center [1348, 302] width 124 height 62
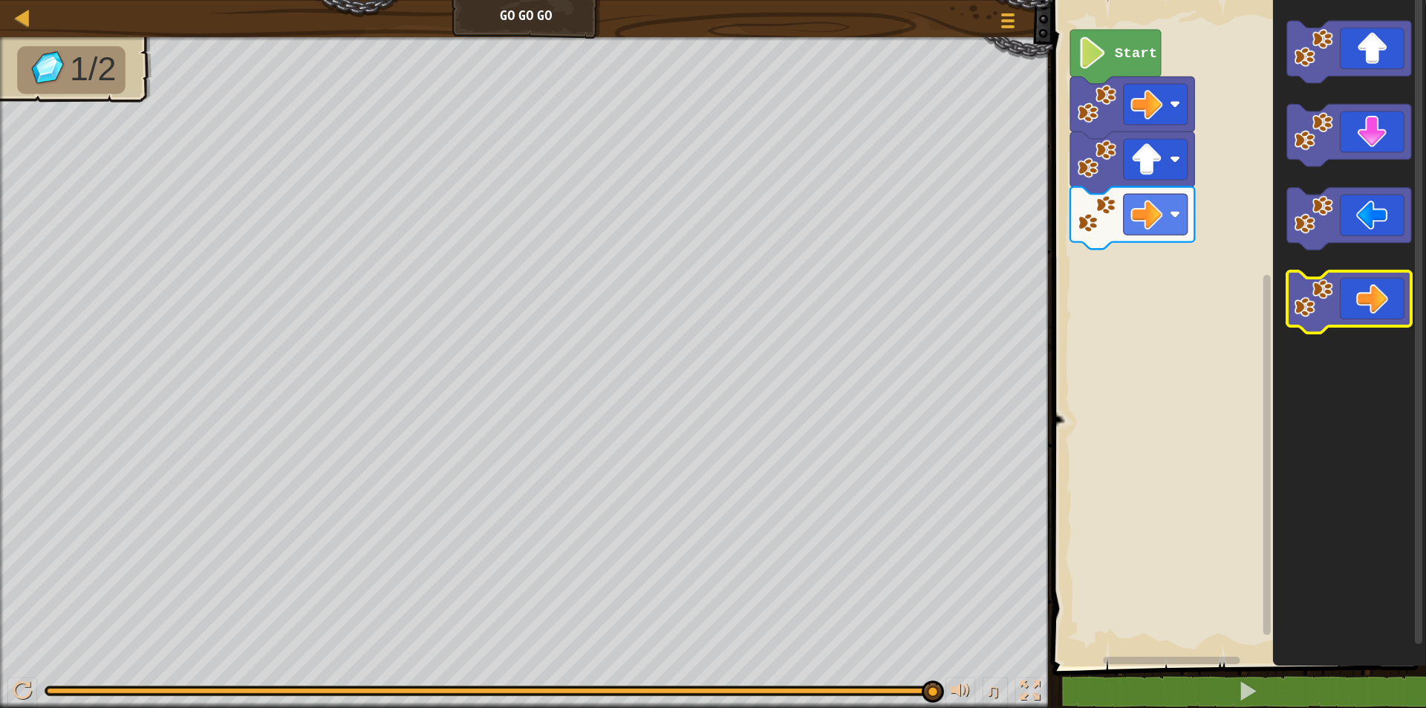
click at [1329, 296] on image "Blockly Workspace" at bounding box center [1313, 297] width 39 height 39
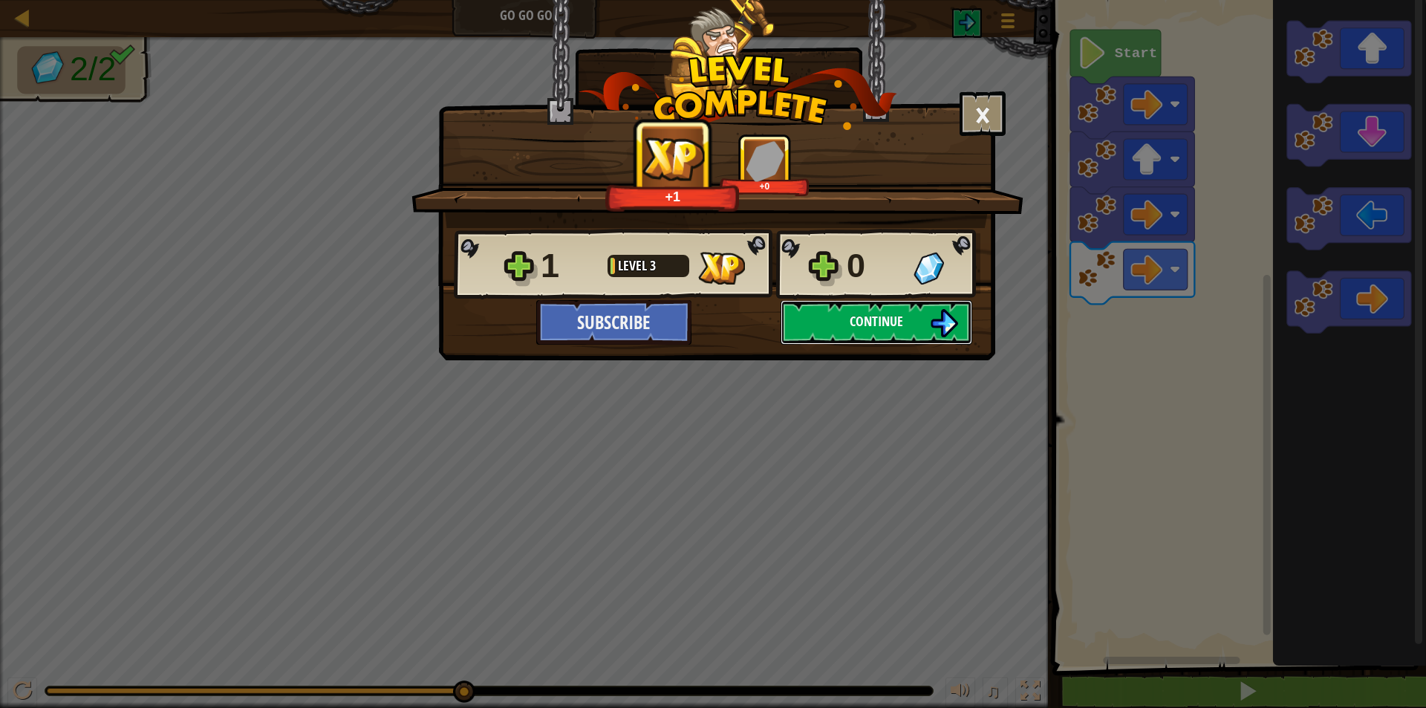
click at [862, 316] on span "Continue" at bounding box center [876, 321] width 53 height 19
